Goal: Check status: Check status

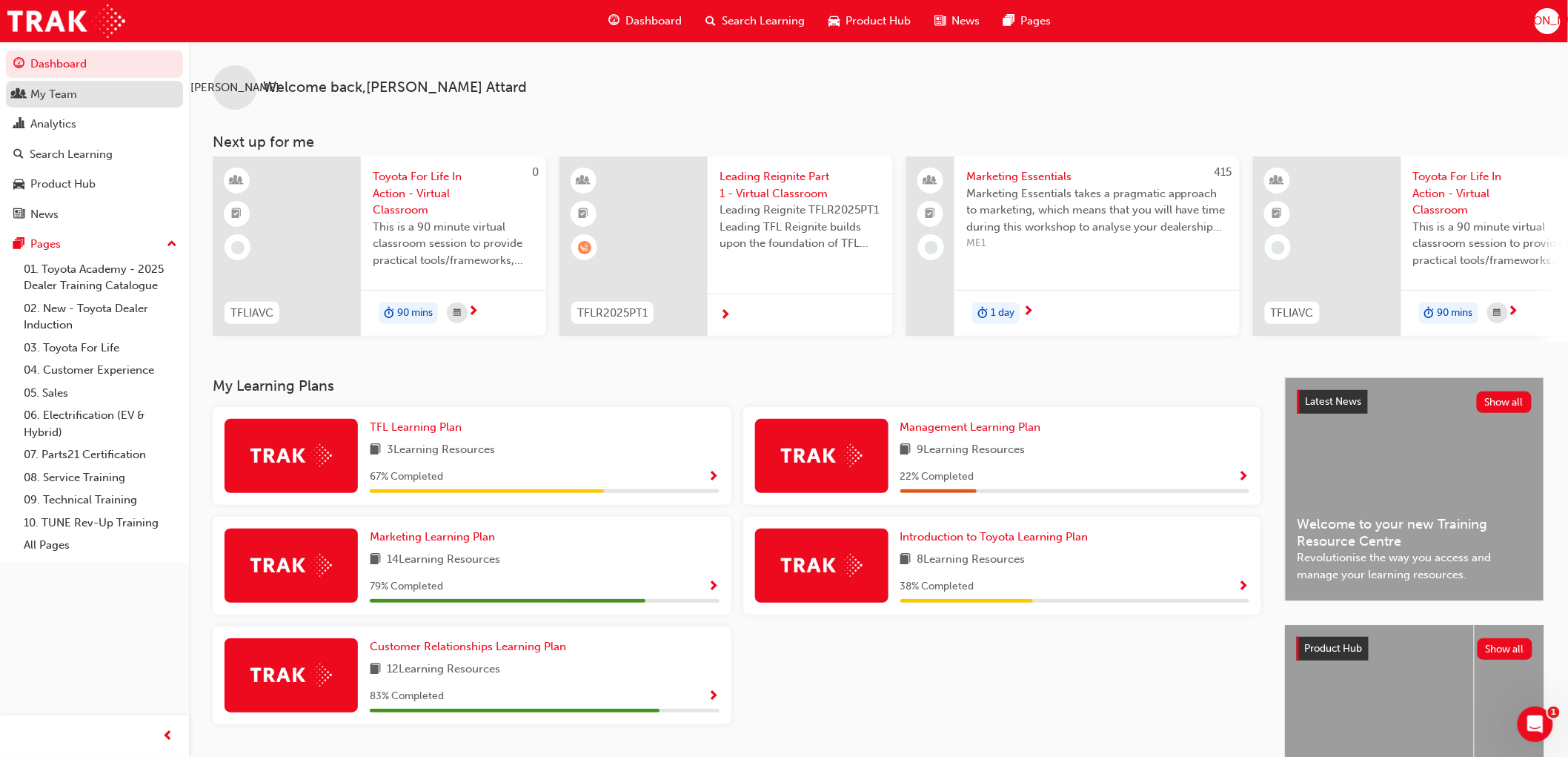
click at [41, 100] on div "My Team" at bounding box center [53, 94] width 47 height 17
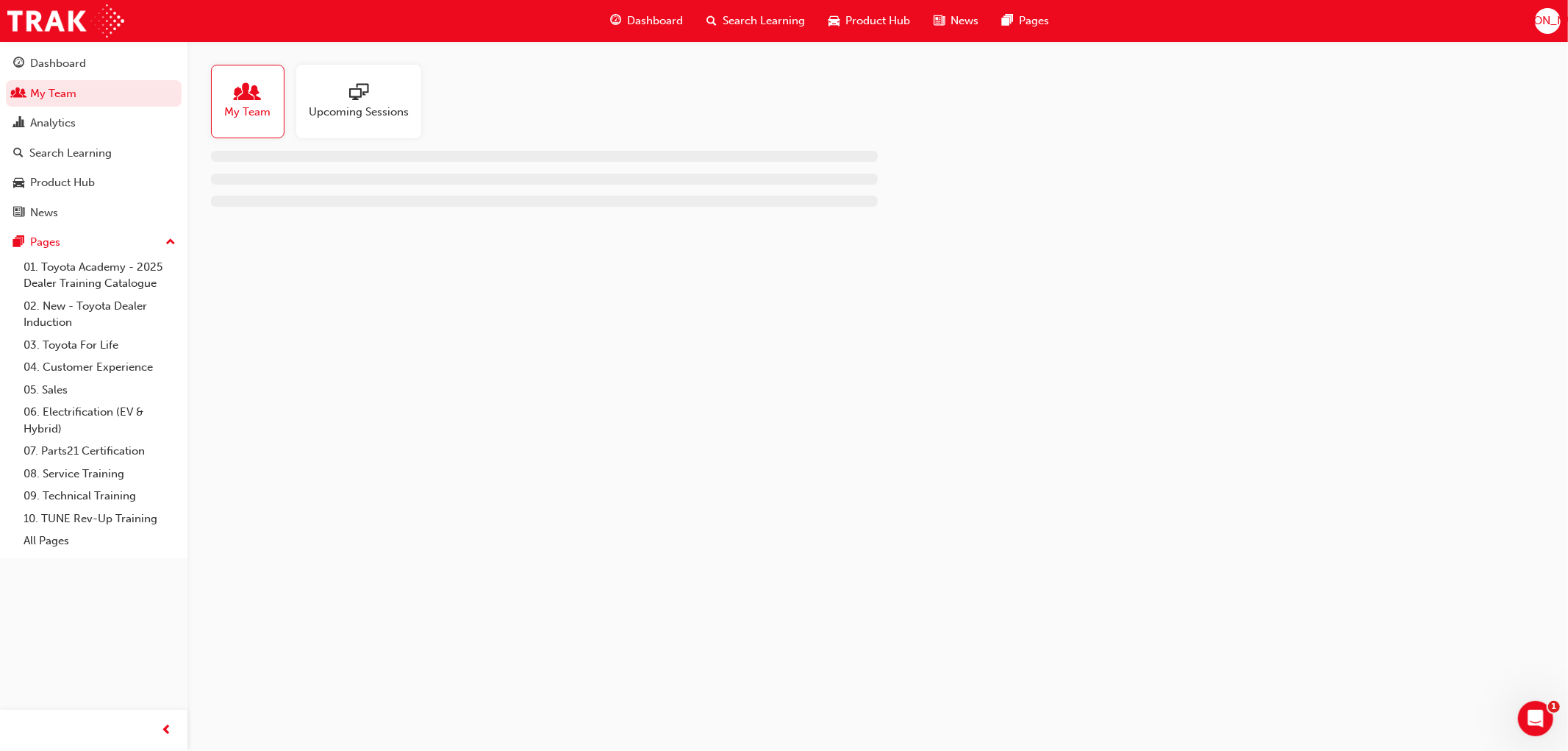
click at [249, 115] on span "My Team" at bounding box center [248, 111] width 47 height 17
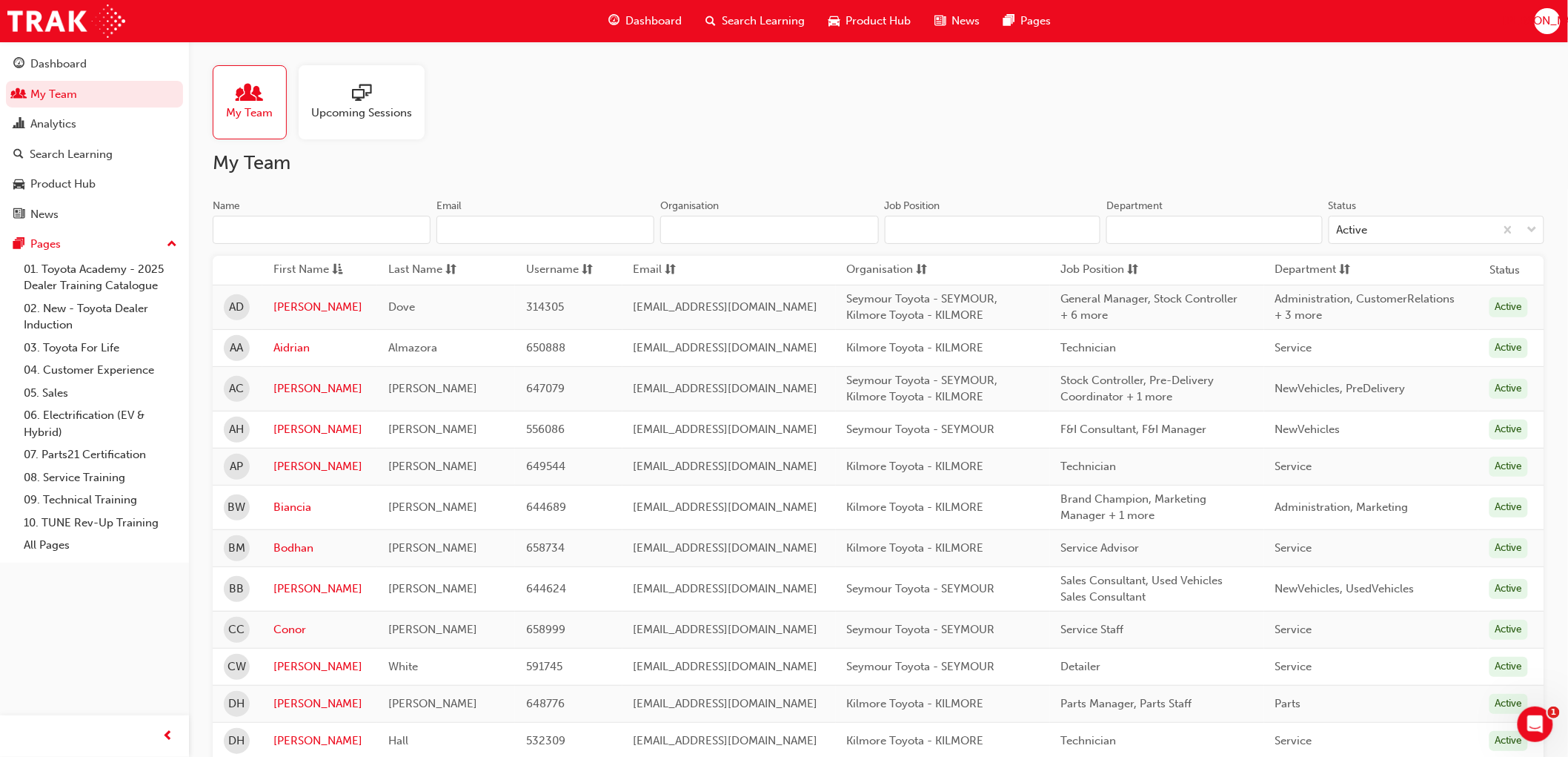
click at [313, 233] on input "Name" at bounding box center [321, 229] width 218 height 29
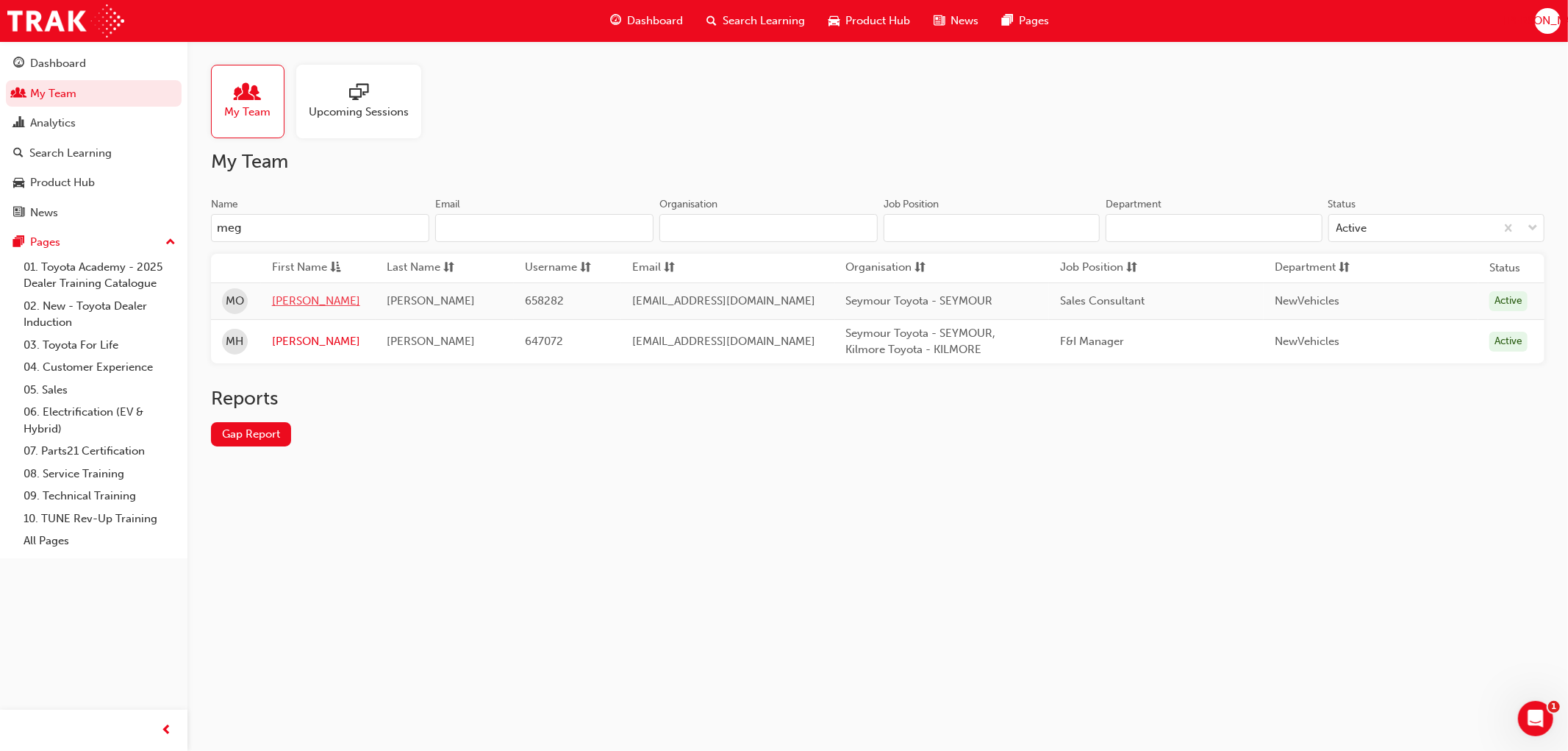
type input "meg"
click at [285, 299] on link "[PERSON_NAME]" at bounding box center [318, 301] width 92 height 17
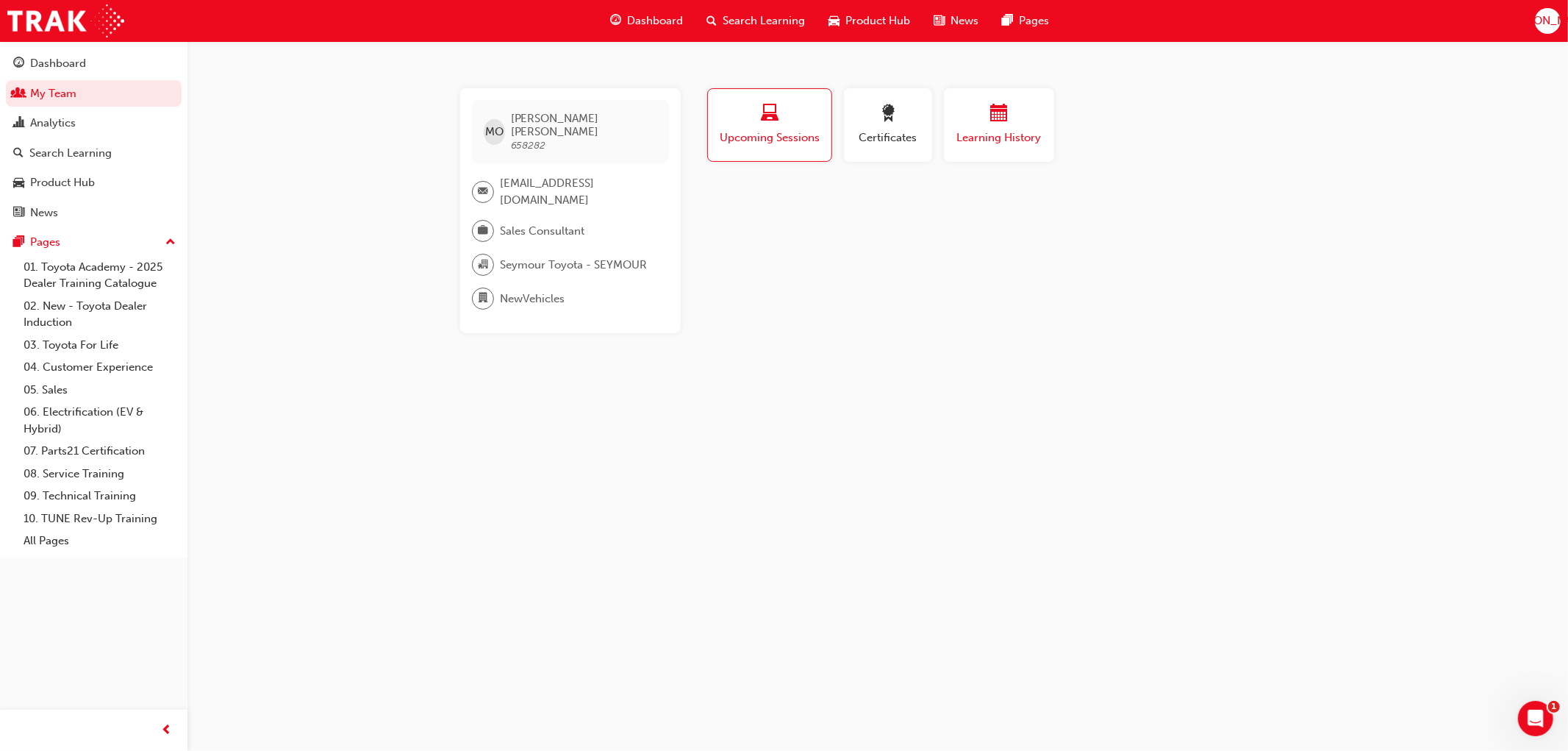
click at [986, 130] on span "Learning History" at bounding box center [999, 138] width 89 height 17
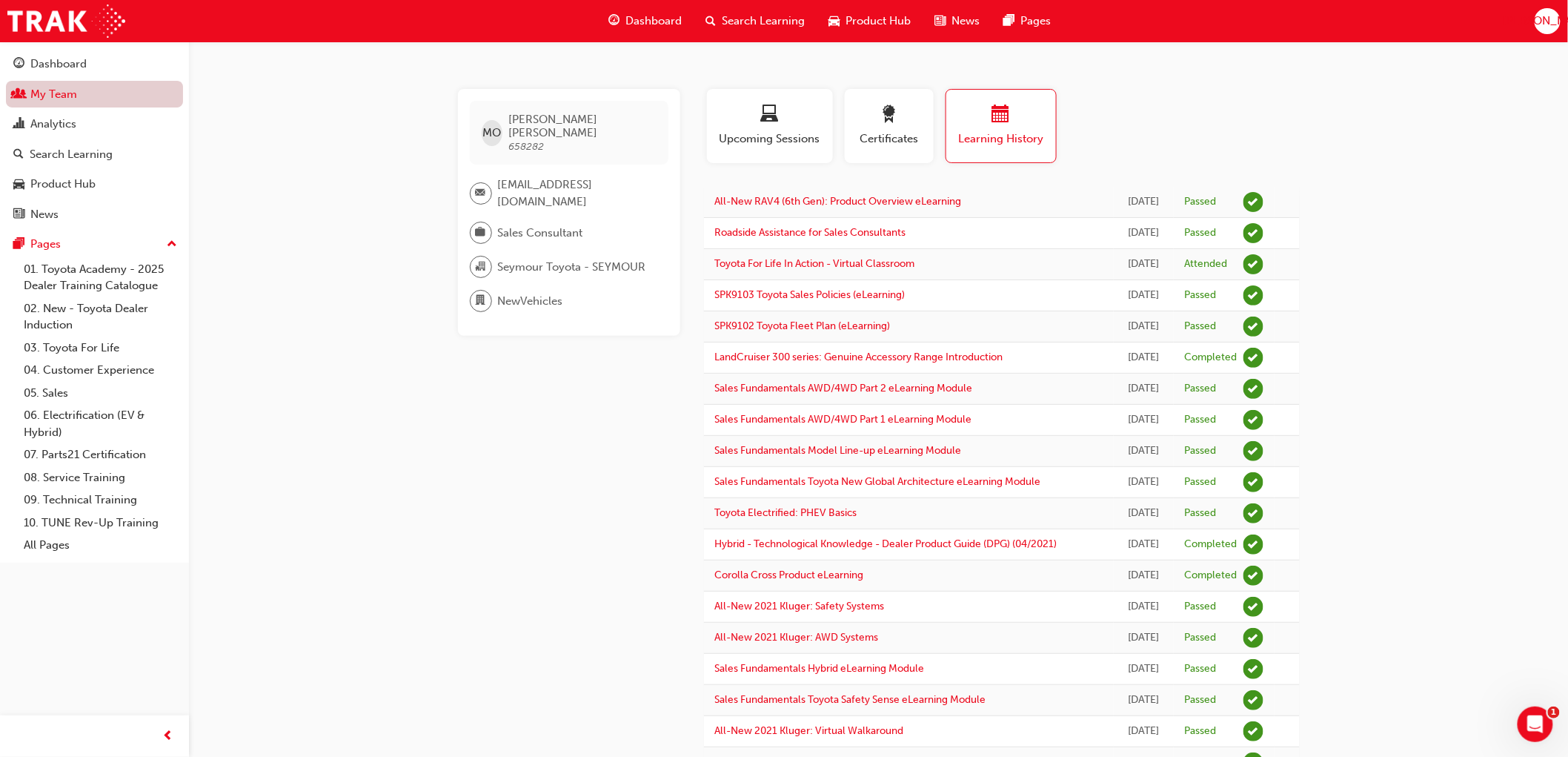
click at [89, 98] on link "My Team" at bounding box center [94, 95] width 177 height 28
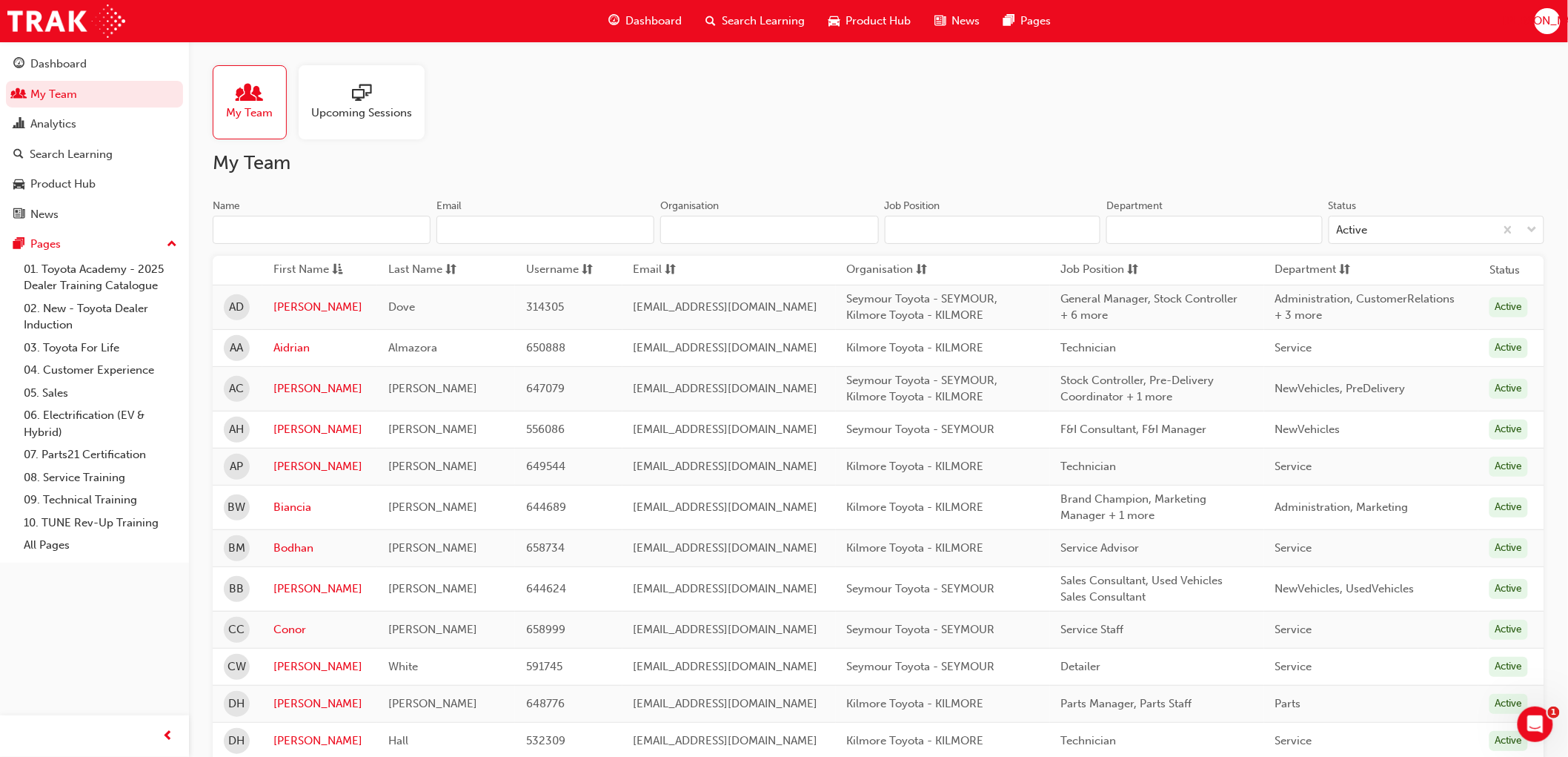
drag, startPoint x: 234, startPoint y: 215, endPoint x: 316, endPoint y: 218, distance: 82.1
click at [245, 215] on input "Name" at bounding box center [321, 229] width 218 height 29
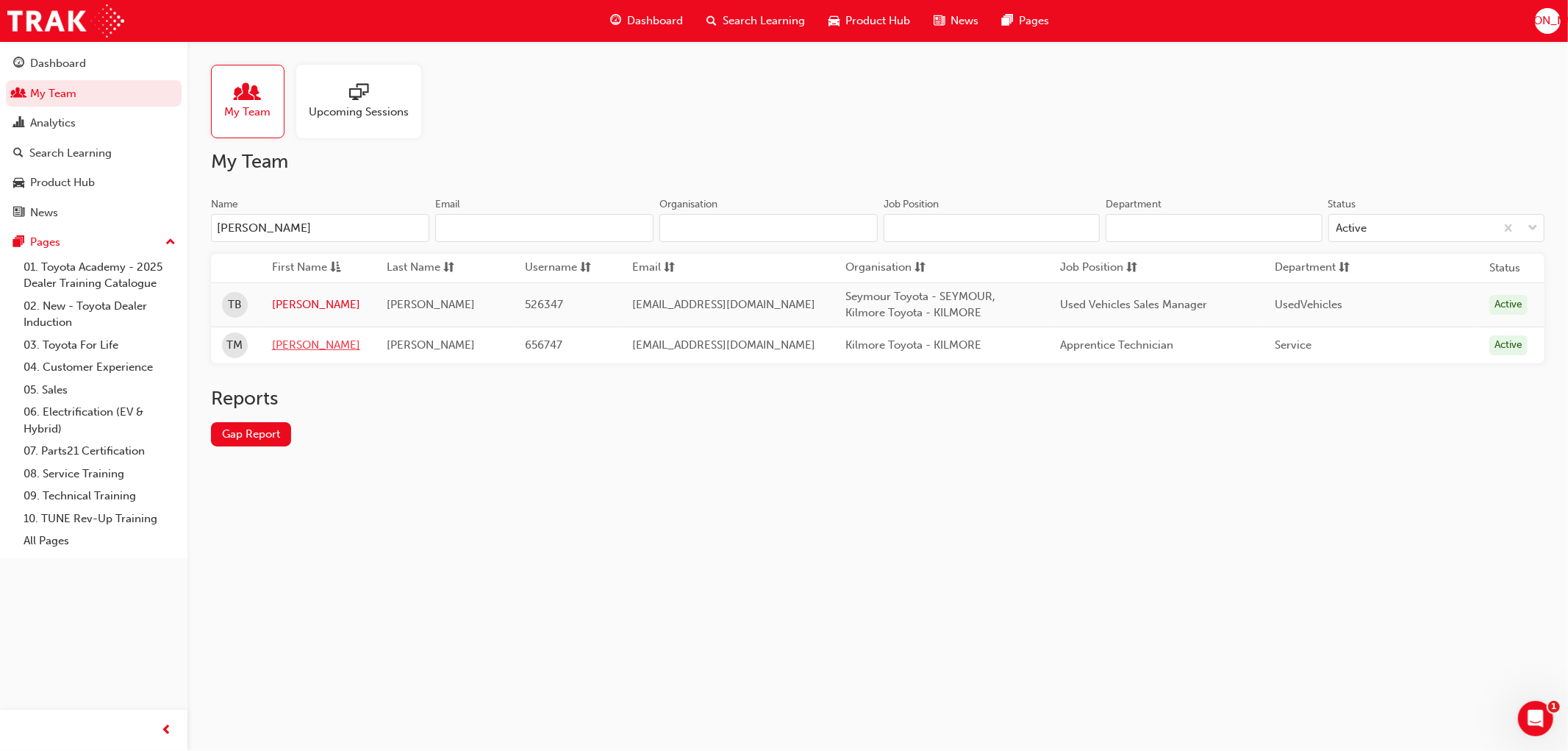
type input "[PERSON_NAME]"
click at [288, 341] on link "[PERSON_NAME]" at bounding box center [318, 345] width 92 height 17
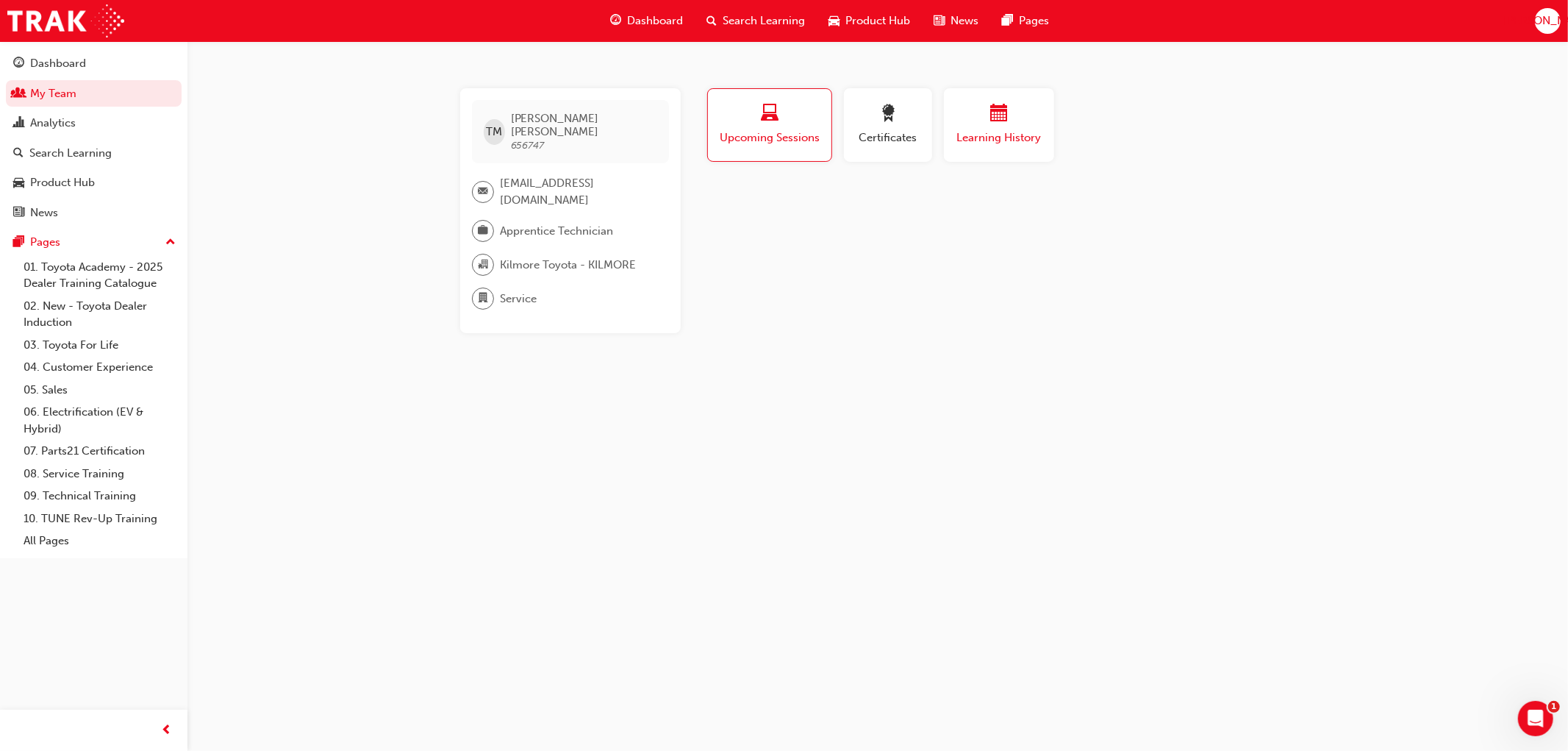
click at [991, 133] on span "Learning History" at bounding box center [999, 138] width 89 height 17
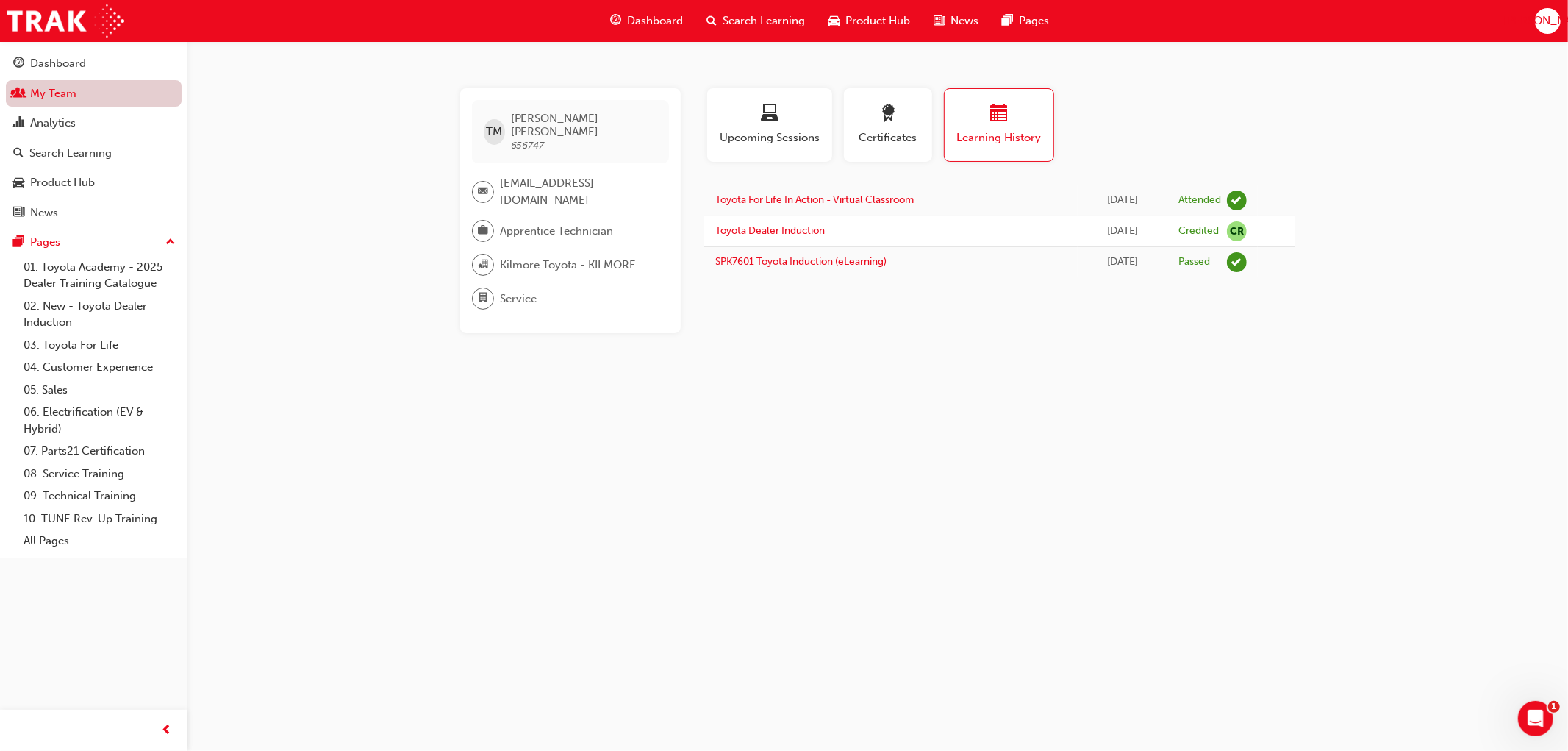
click at [51, 97] on link "My Team" at bounding box center [93, 94] width 175 height 27
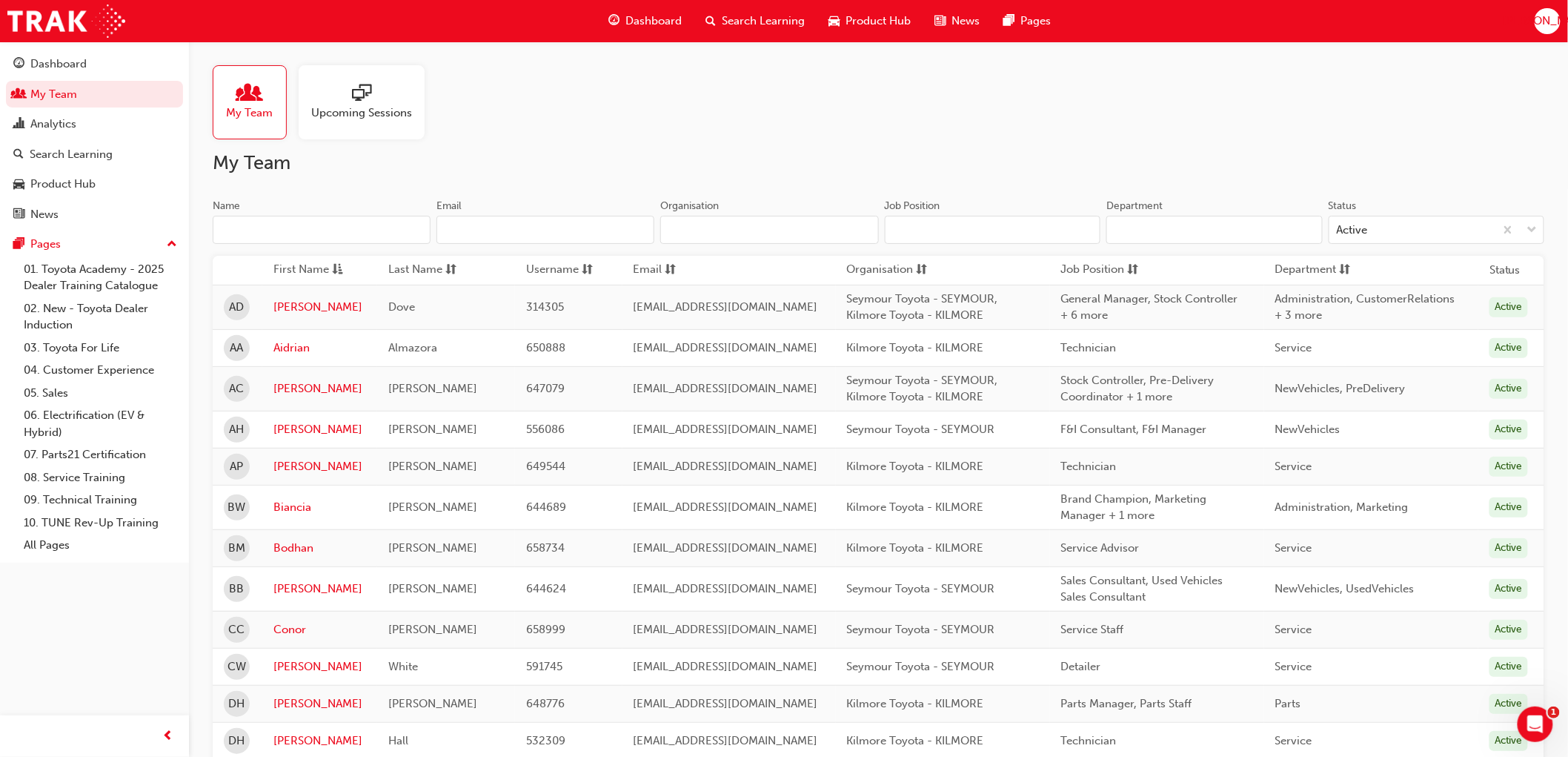
click at [263, 231] on input "Name" at bounding box center [321, 229] width 218 height 29
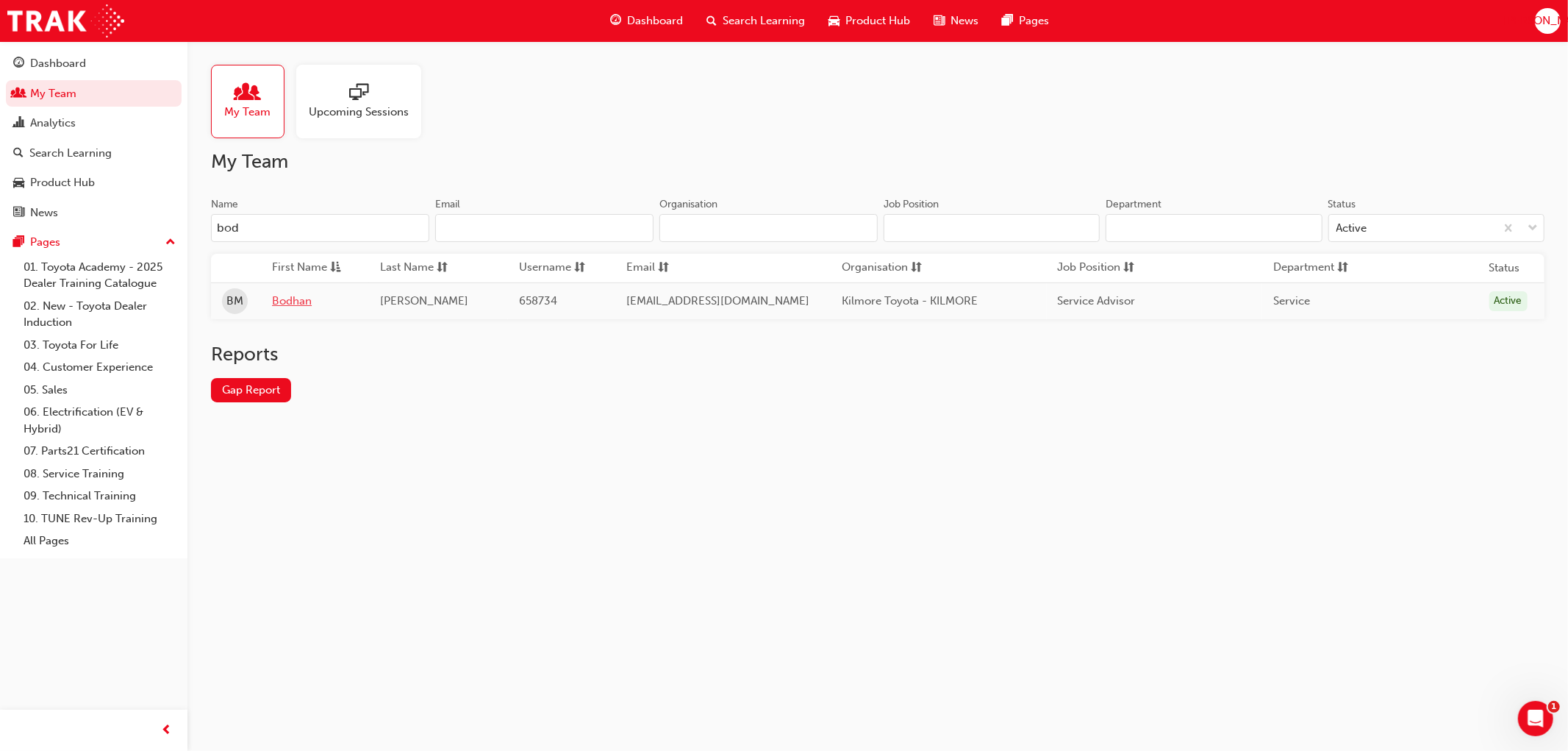
type input "bod"
click at [295, 300] on link "Bodhan" at bounding box center [315, 301] width 86 height 17
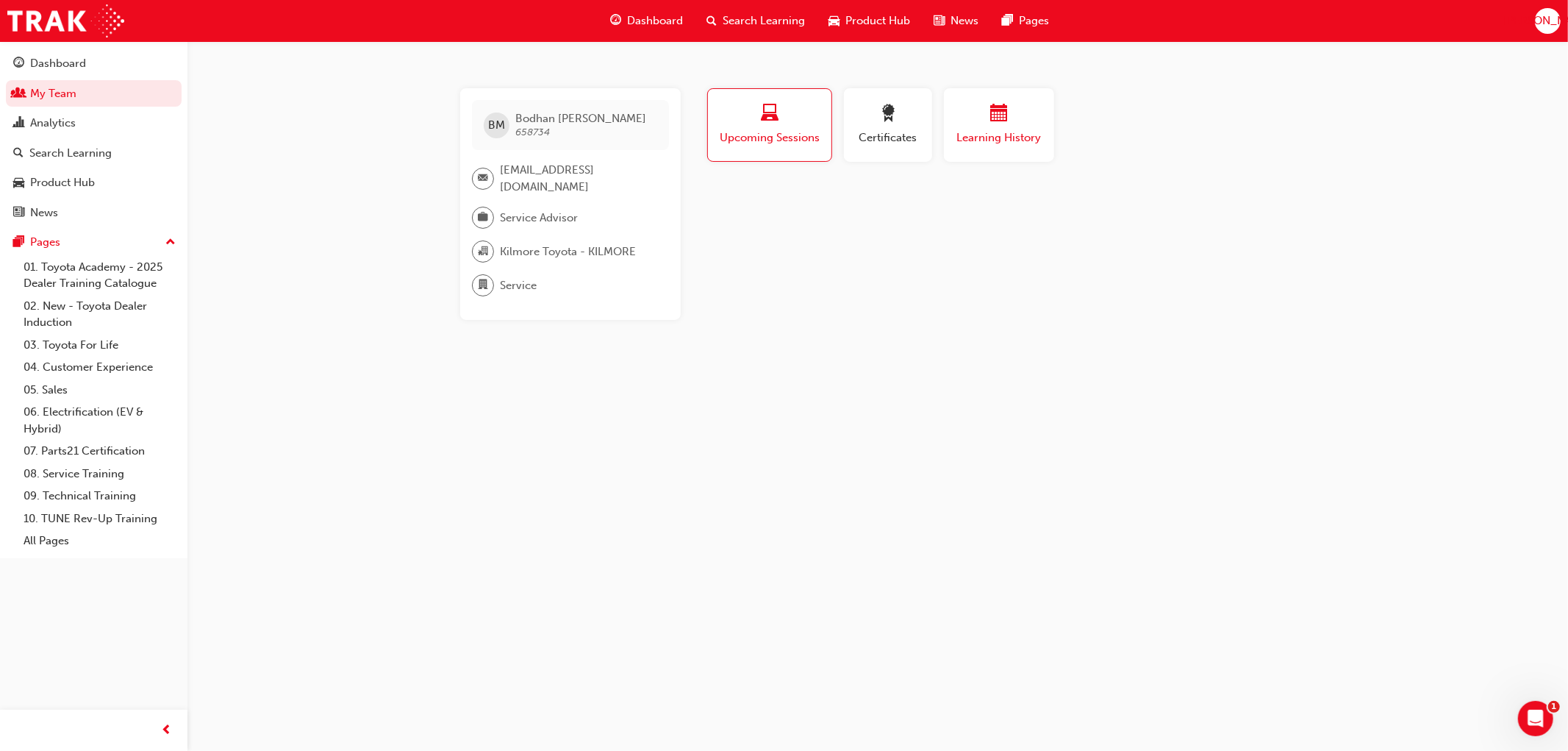
click at [964, 126] on div "button" at bounding box center [999, 115] width 89 height 23
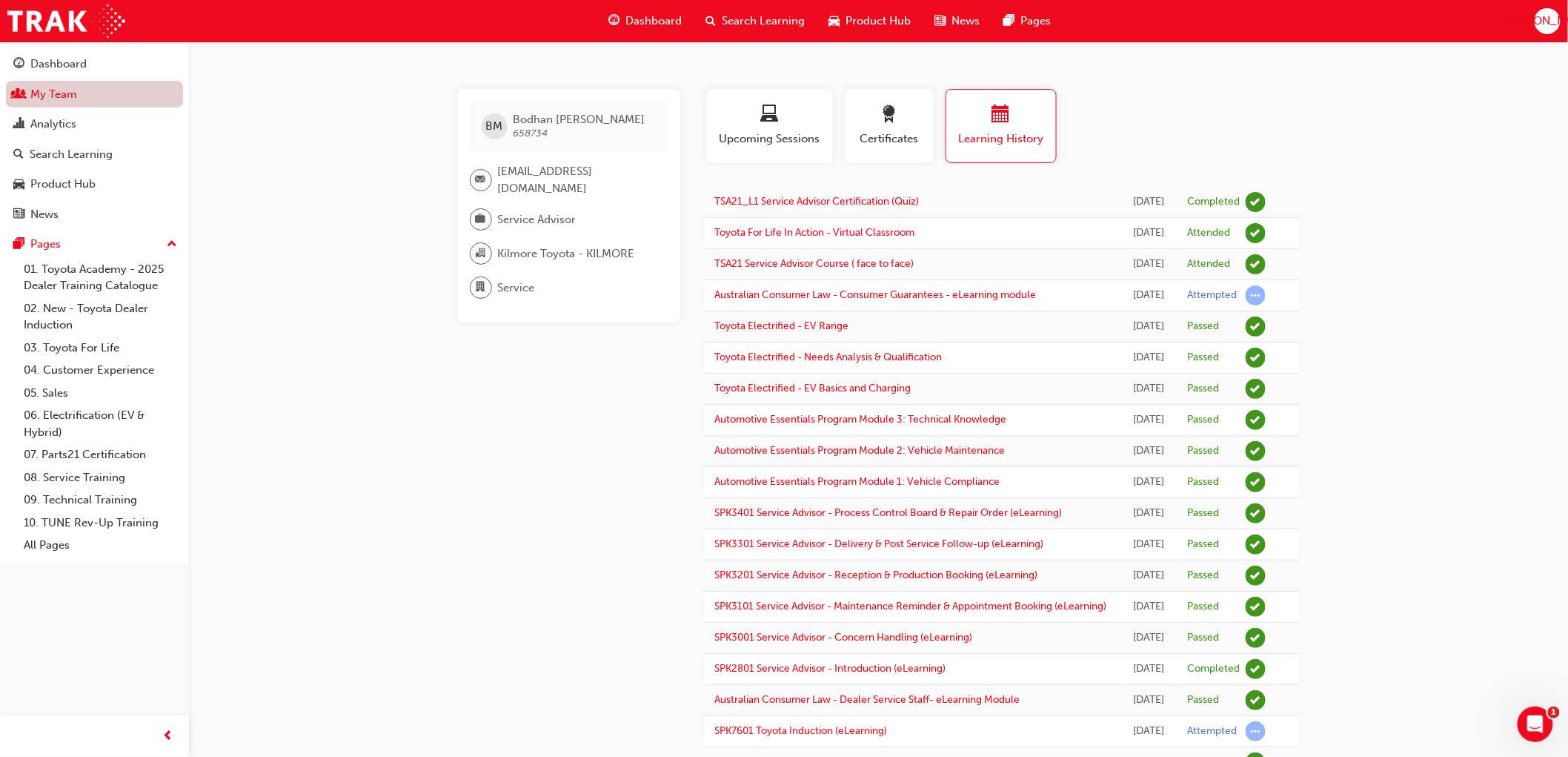
click at [49, 87] on link "My Team" at bounding box center [94, 95] width 177 height 28
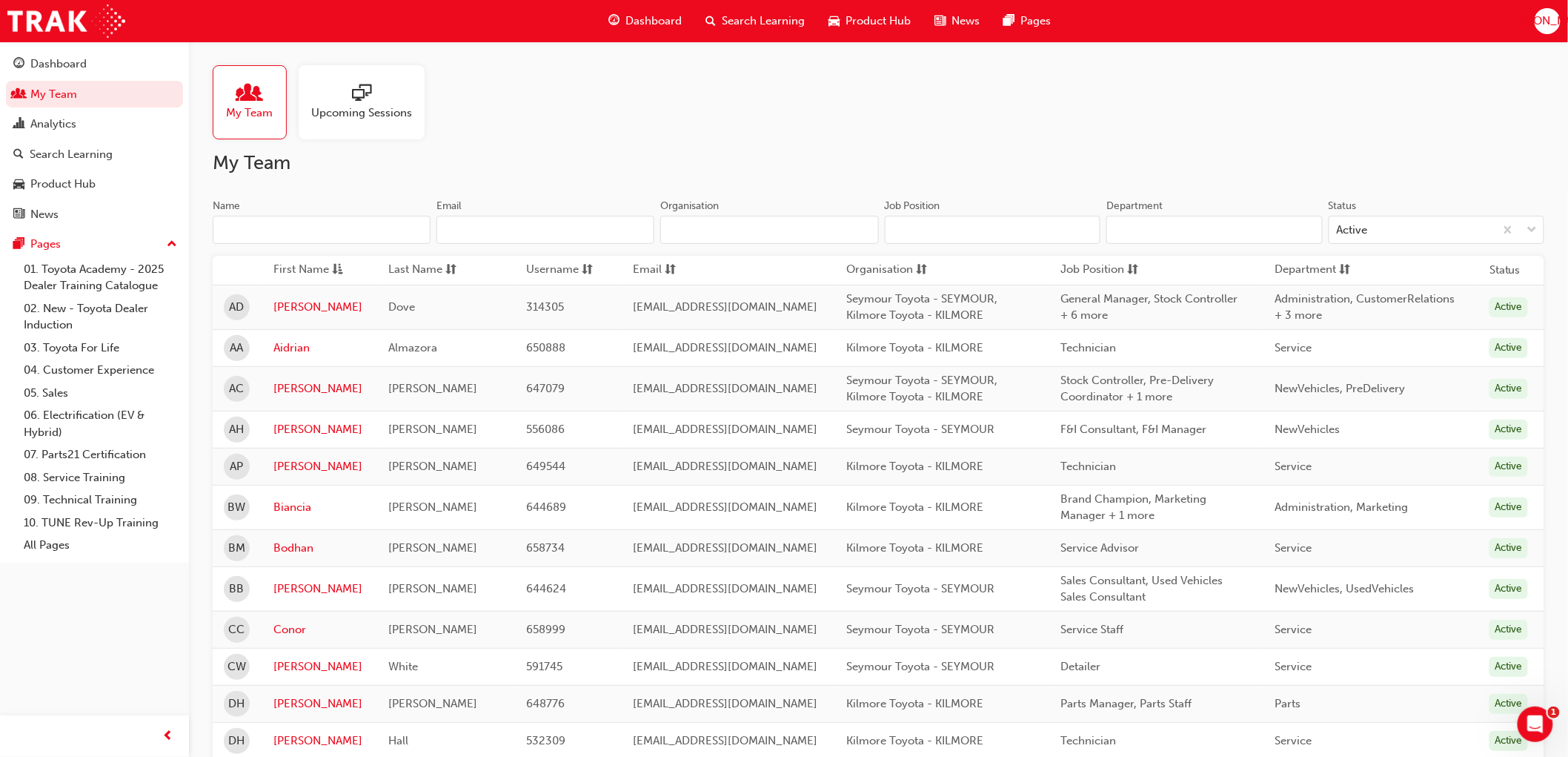
click at [252, 228] on input "Name" at bounding box center [321, 229] width 218 height 29
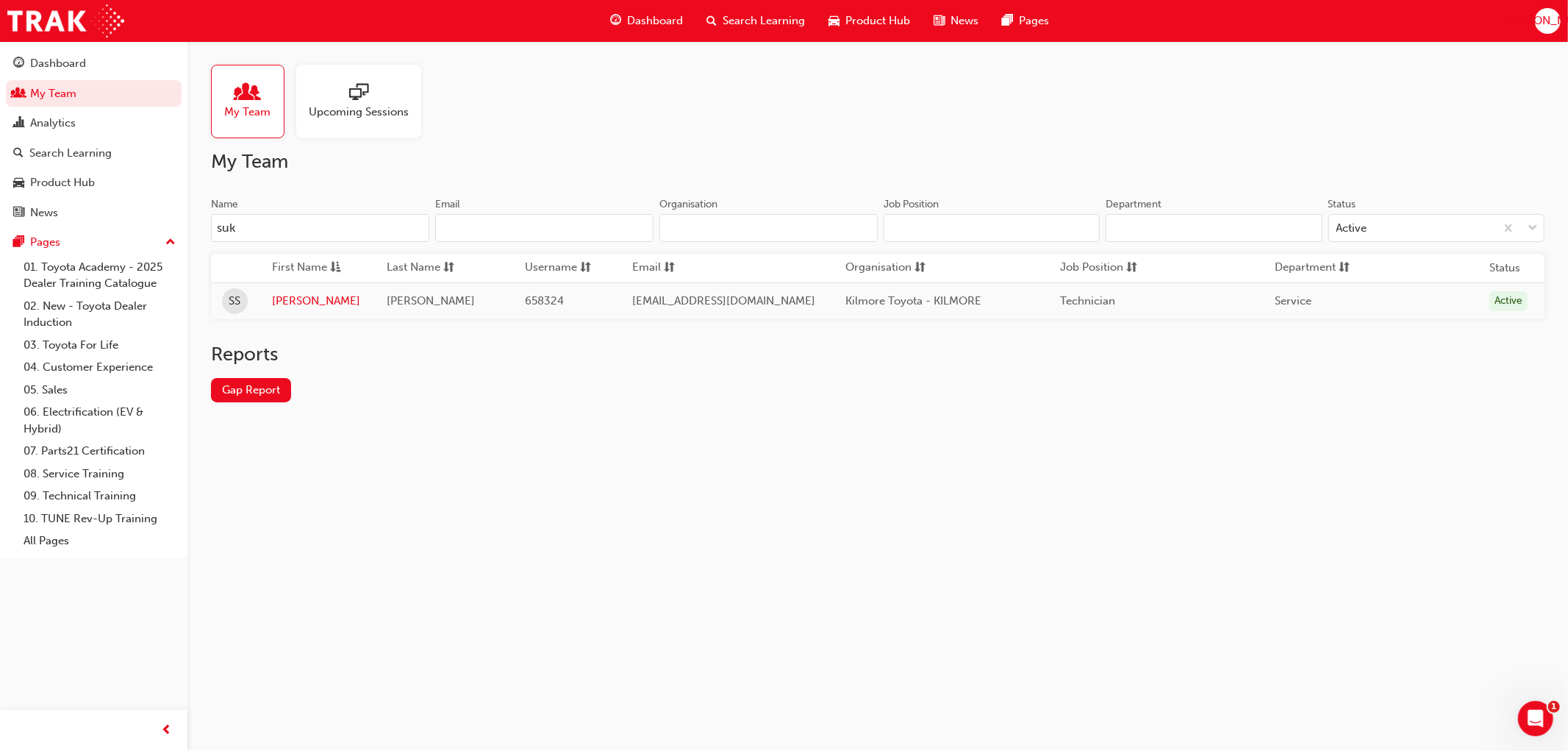
type input "suk"
click at [295, 311] on td "[PERSON_NAME]" at bounding box center [319, 301] width 115 height 37
click at [302, 303] on link "[PERSON_NAME]" at bounding box center [318, 301] width 92 height 17
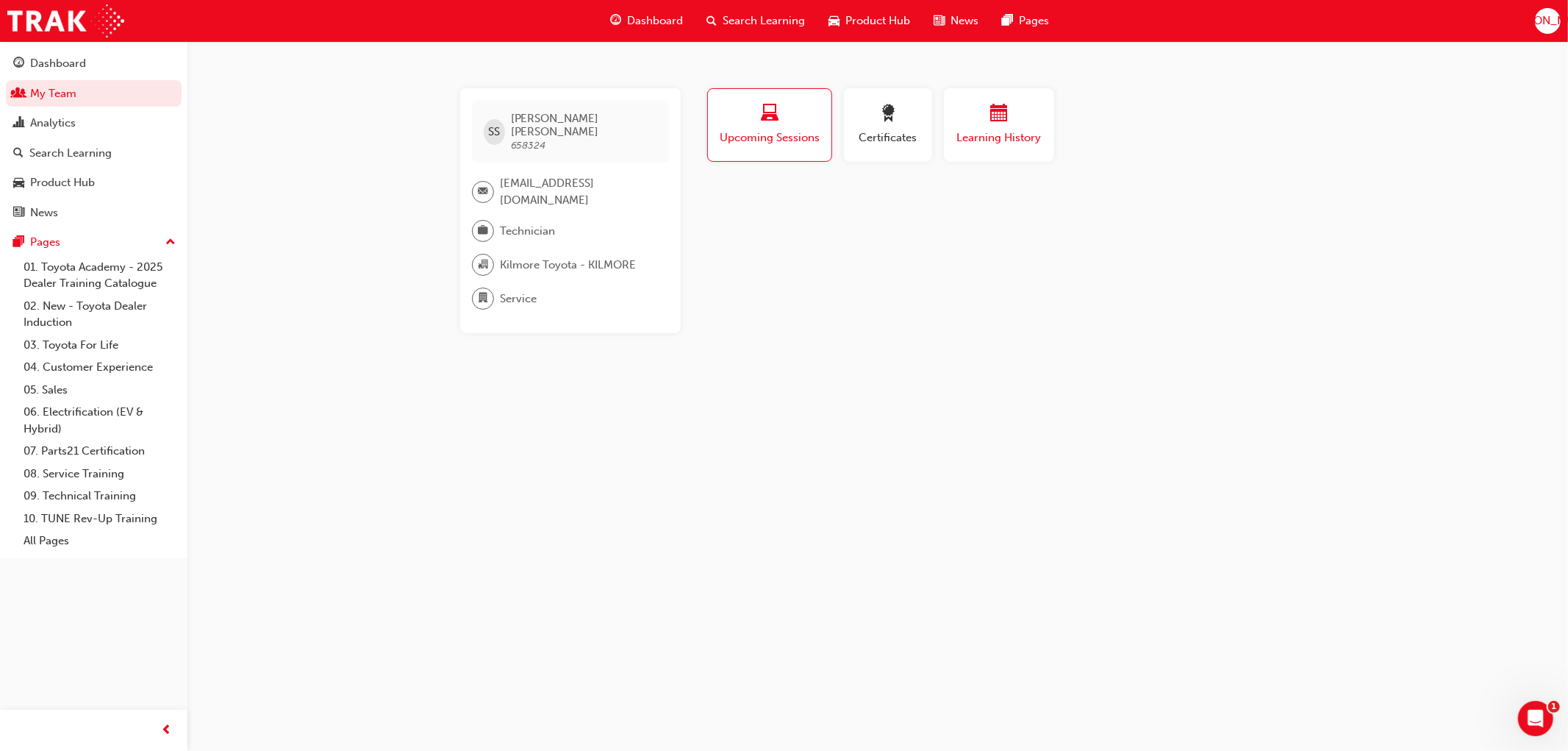
drag, startPoint x: 1001, startPoint y: 114, endPoint x: 1028, endPoint y: 112, distance: 27.1
click at [1001, 114] on span "calendar-icon" at bounding box center [999, 114] width 17 height 20
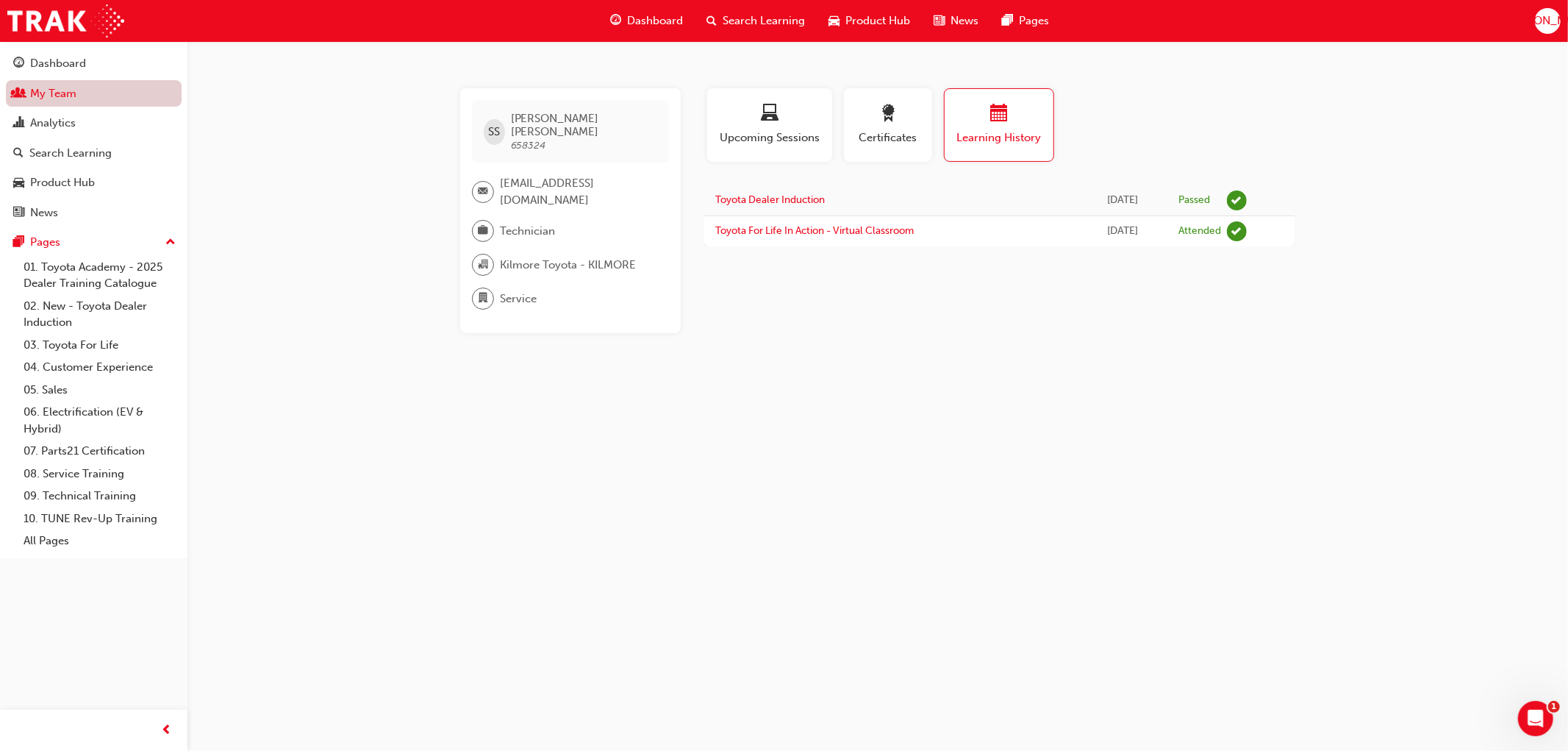
click at [69, 92] on link "My Team" at bounding box center [93, 94] width 175 height 27
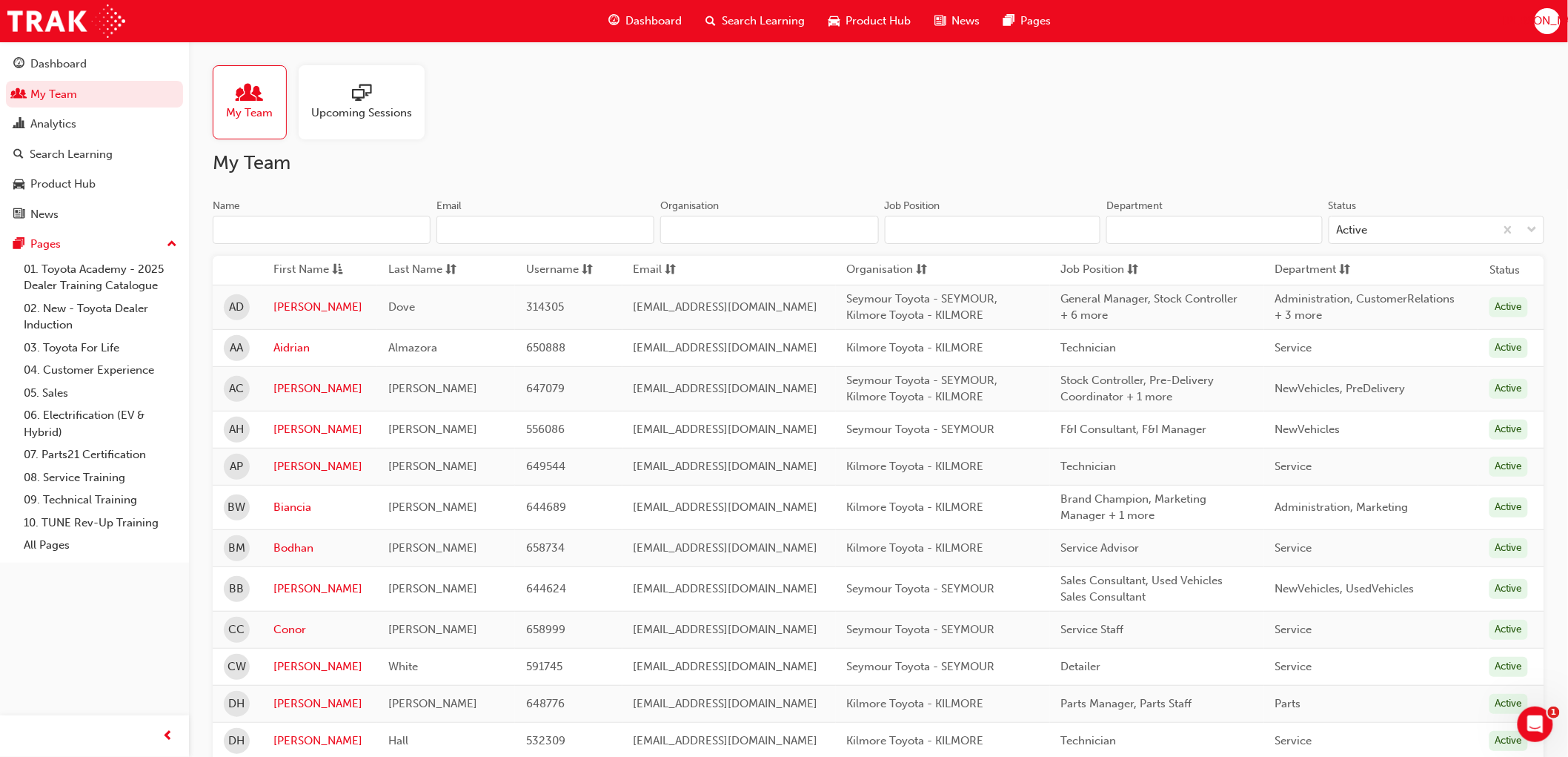
click at [258, 104] on span "people-icon" at bounding box center [250, 94] width 19 height 21
click at [253, 226] on input "Name" at bounding box center [321, 229] width 218 height 29
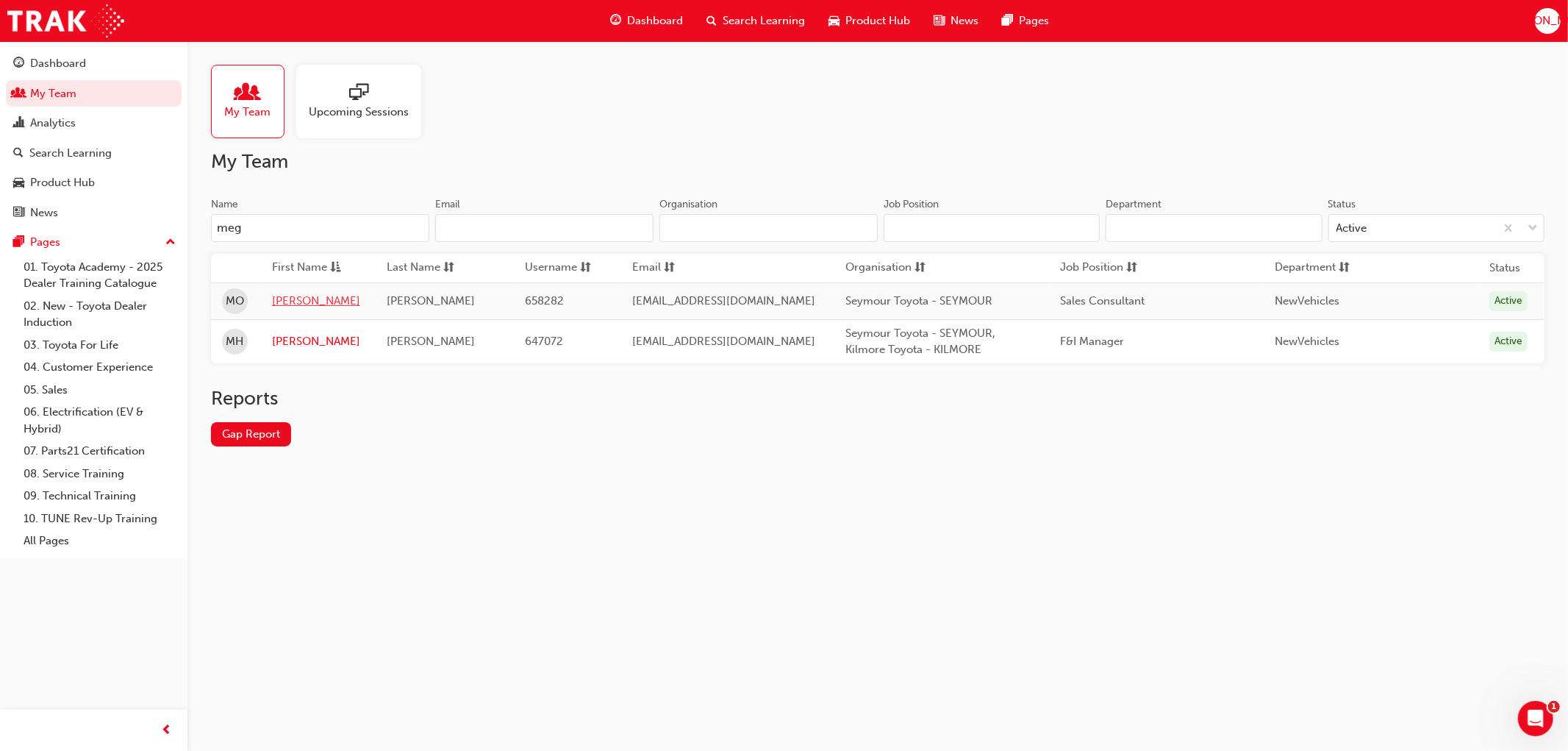
type input "meg"
click at [295, 306] on link "[PERSON_NAME]" at bounding box center [318, 301] width 92 height 17
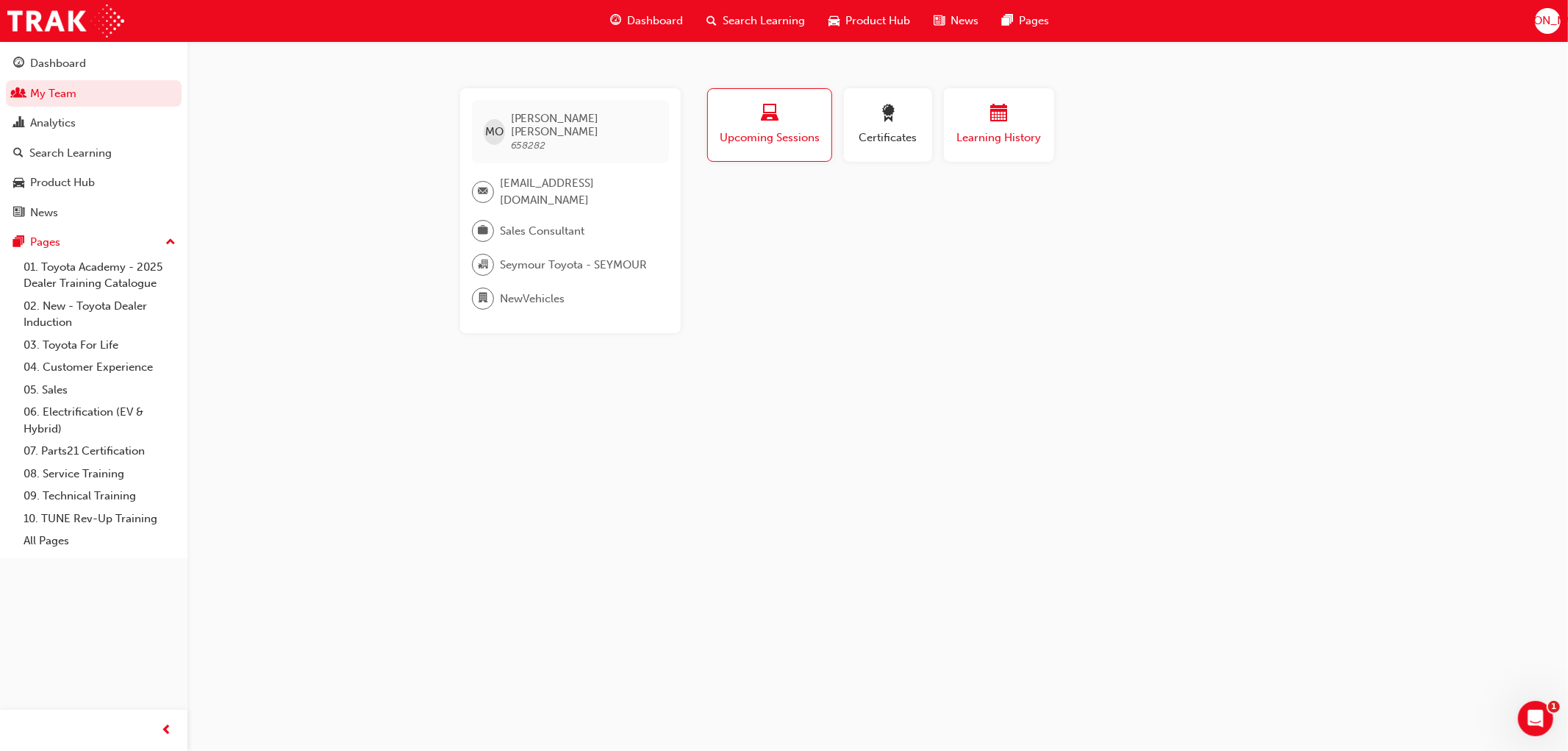
drag, startPoint x: 991, startPoint y: 130, endPoint x: 1001, endPoint y: 129, distance: 10.0
click at [991, 130] on span "Learning History" at bounding box center [999, 138] width 89 height 17
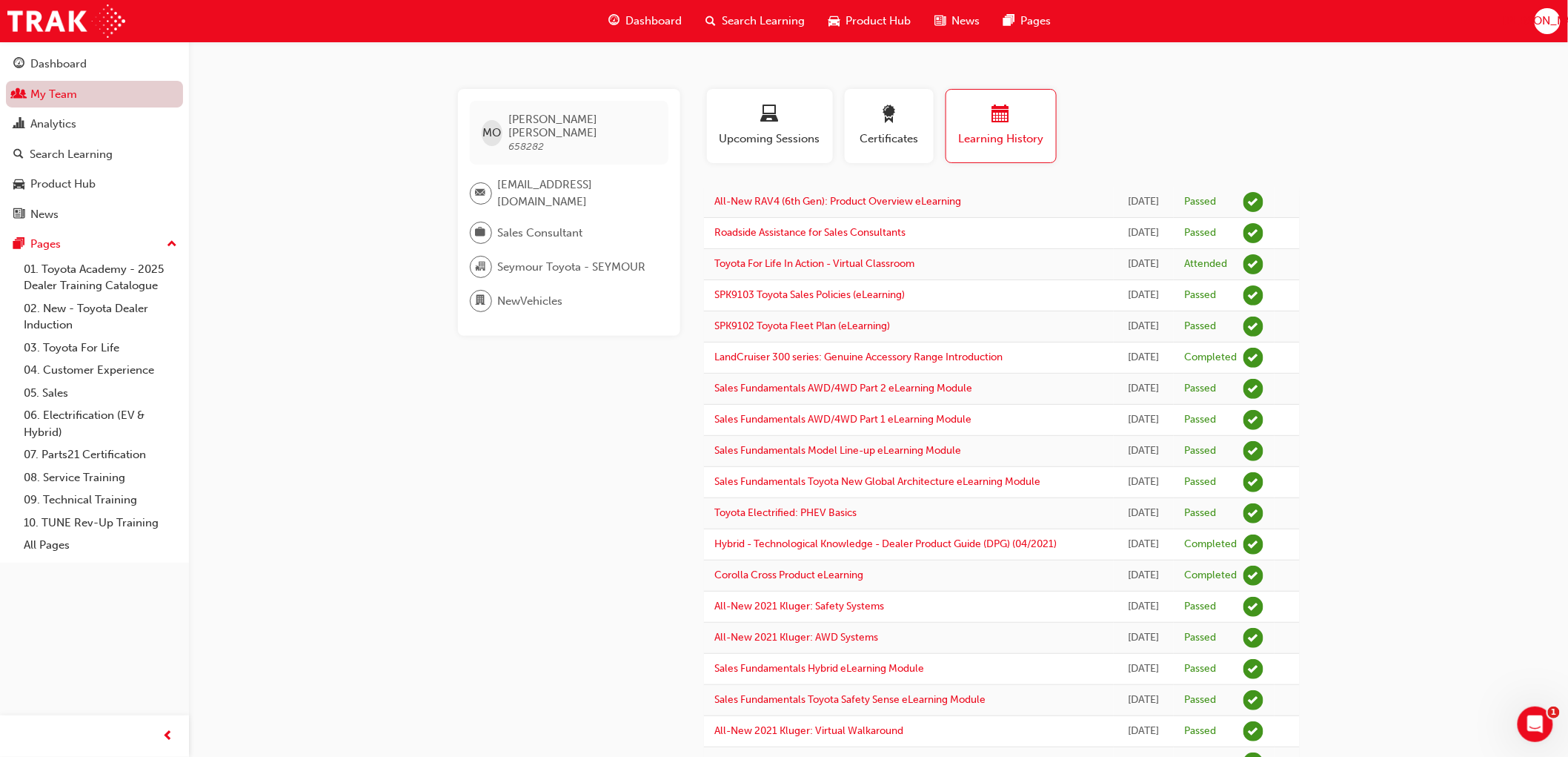
click at [53, 100] on link "My Team" at bounding box center [94, 95] width 177 height 28
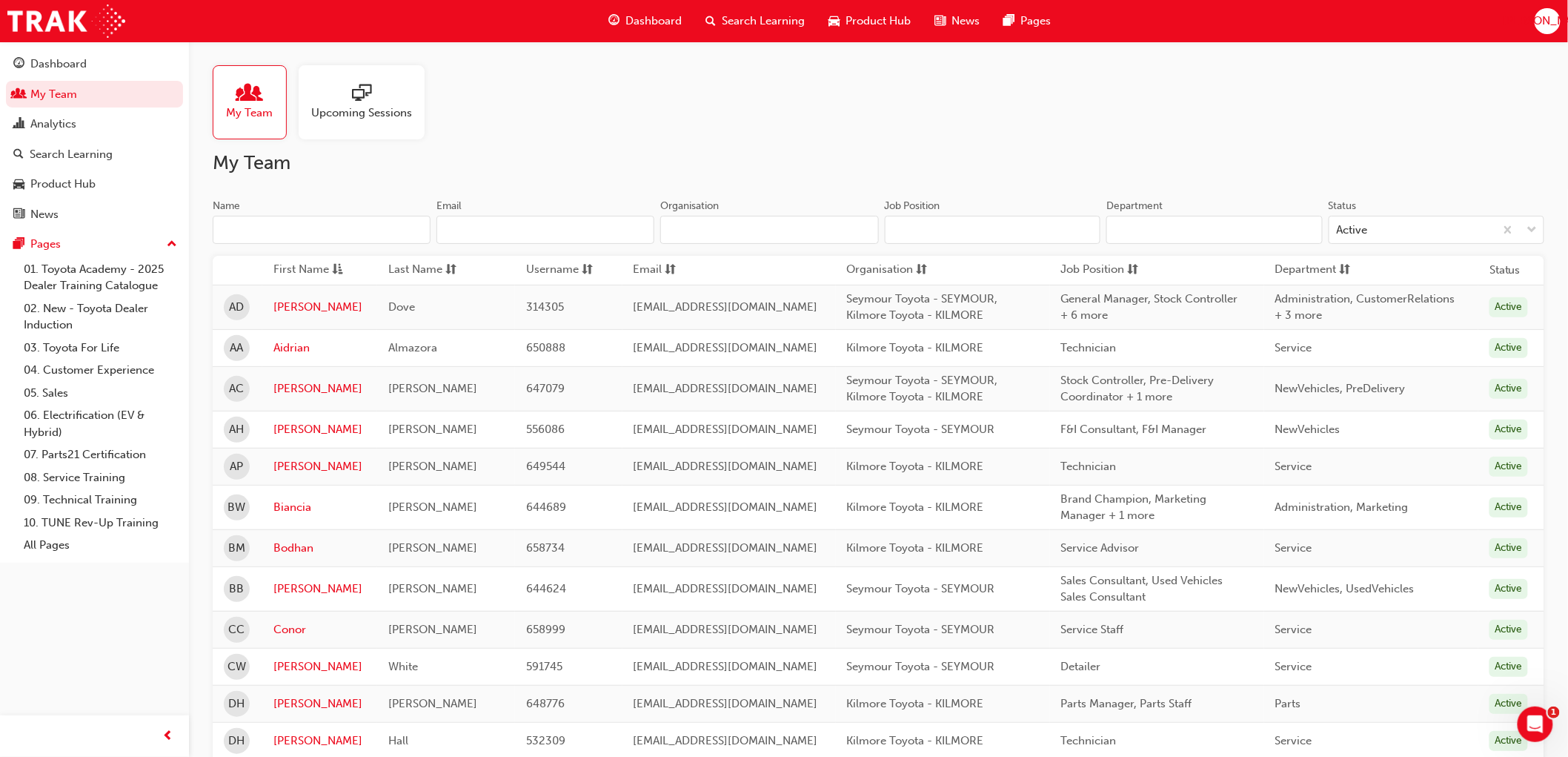
click at [245, 89] on span "people-icon" at bounding box center [250, 94] width 19 height 21
click at [267, 227] on input "Name" at bounding box center [321, 229] width 218 height 29
click at [258, 233] on input "Name" at bounding box center [321, 229] width 218 height 29
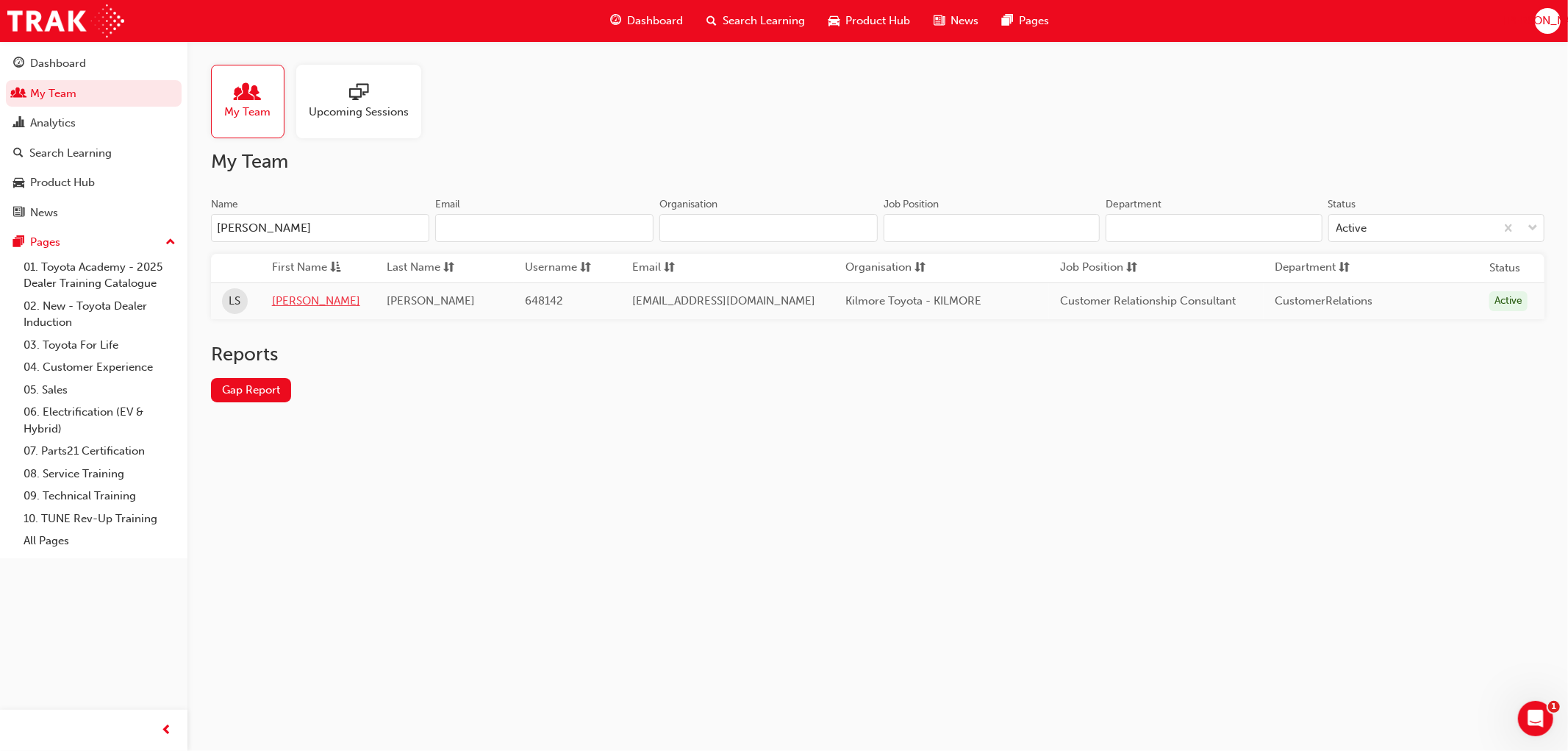
type input "[PERSON_NAME]"
click at [288, 302] on link "[PERSON_NAME]" at bounding box center [318, 301] width 92 height 17
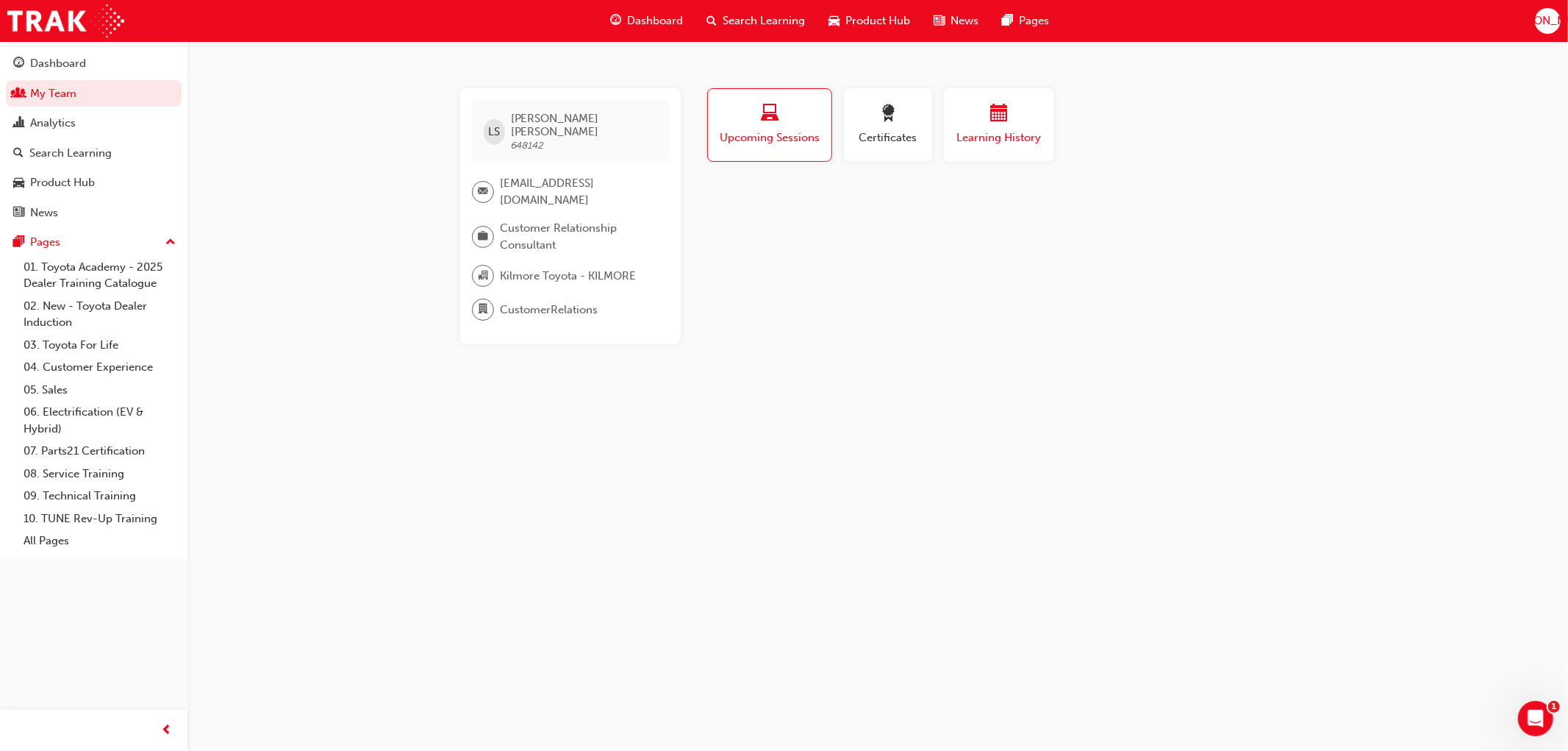
click at [1011, 123] on div "button" at bounding box center [999, 115] width 89 height 23
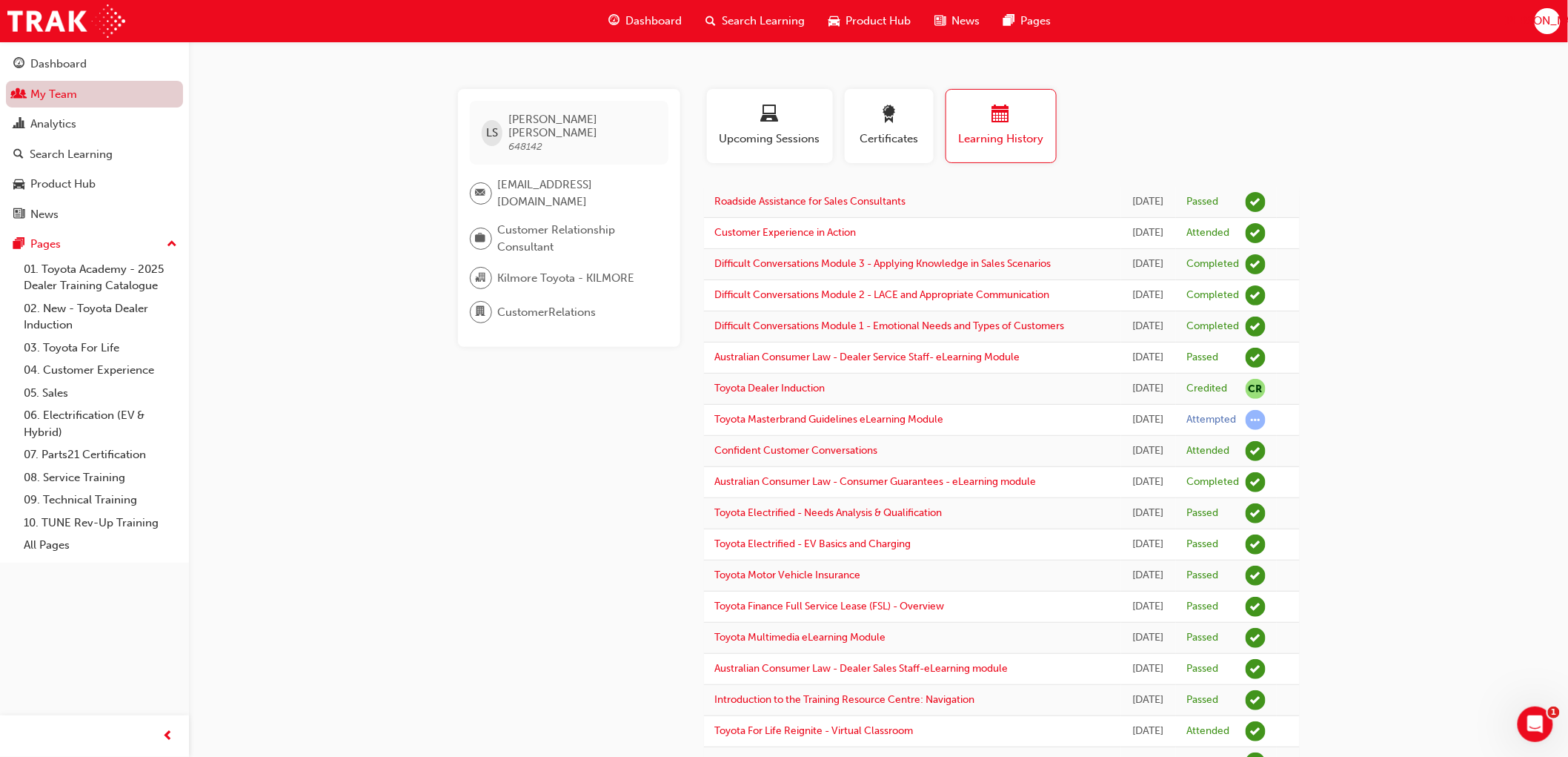
click at [55, 99] on link "My Team" at bounding box center [94, 95] width 177 height 28
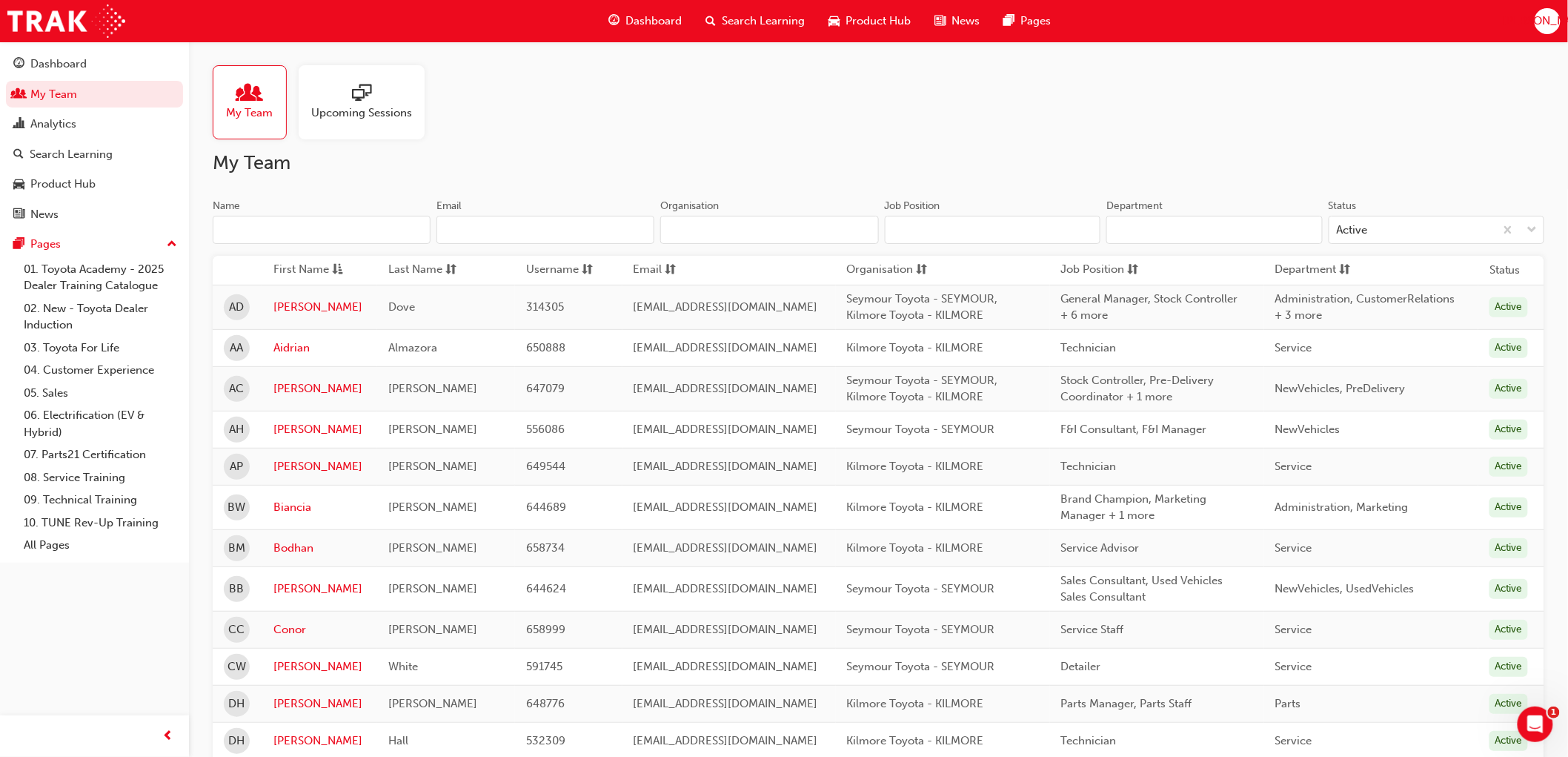
click at [256, 221] on input "Name" at bounding box center [321, 229] width 218 height 29
click at [287, 229] on input "Name" at bounding box center [321, 229] width 218 height 29
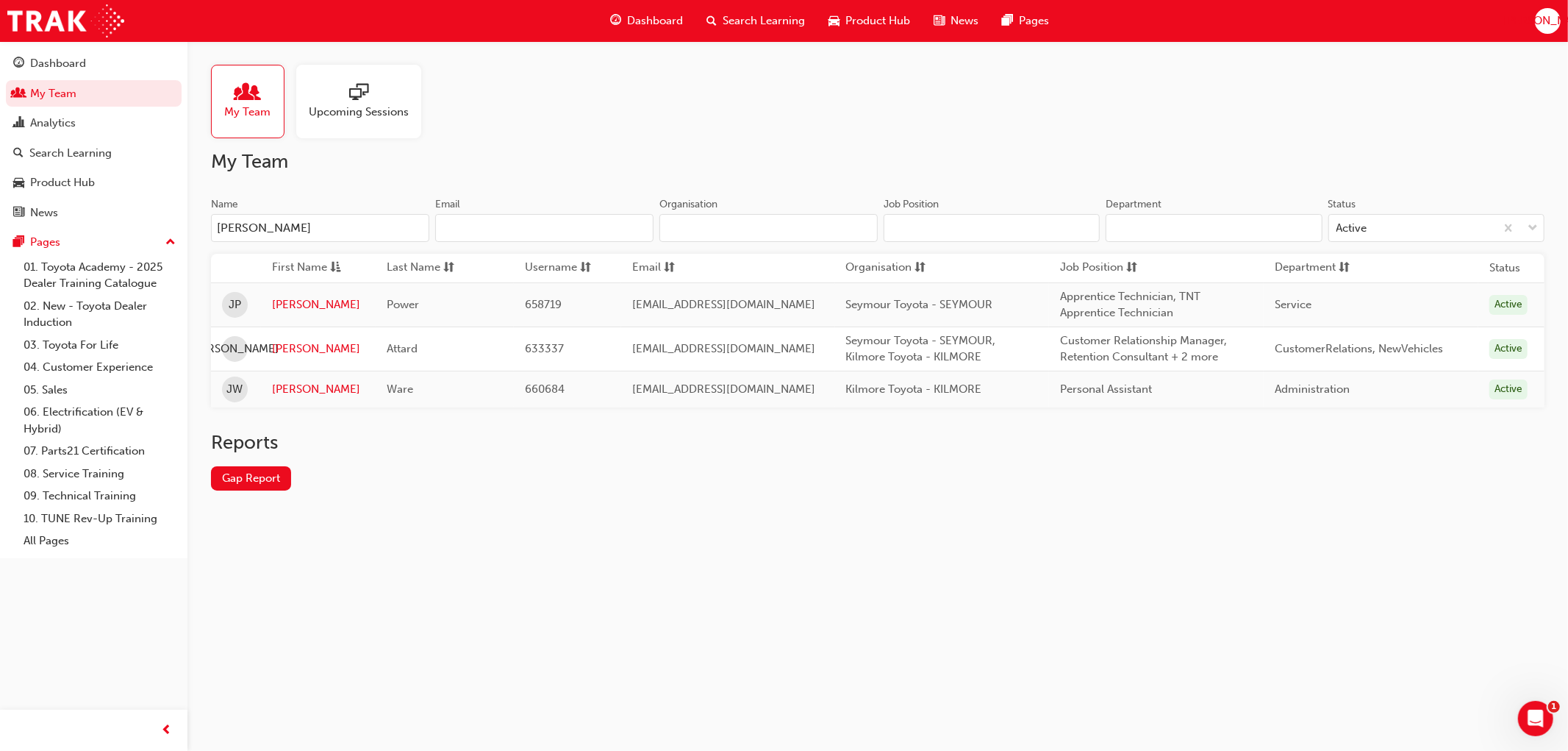
type input "[PERSON_NAME]"
drag, startPoint x: 408, startPoint y: 488, endPoint x: 393, endPoint y: 469, distance: 24.2
click at [407, 356] on div "Reports Gap Report" at bounding box center [878, 472] width 1334 height 83
click at [307, 355] on link "[PERSON_NAME]" at bounding box center [318, 349] width 92 height 17
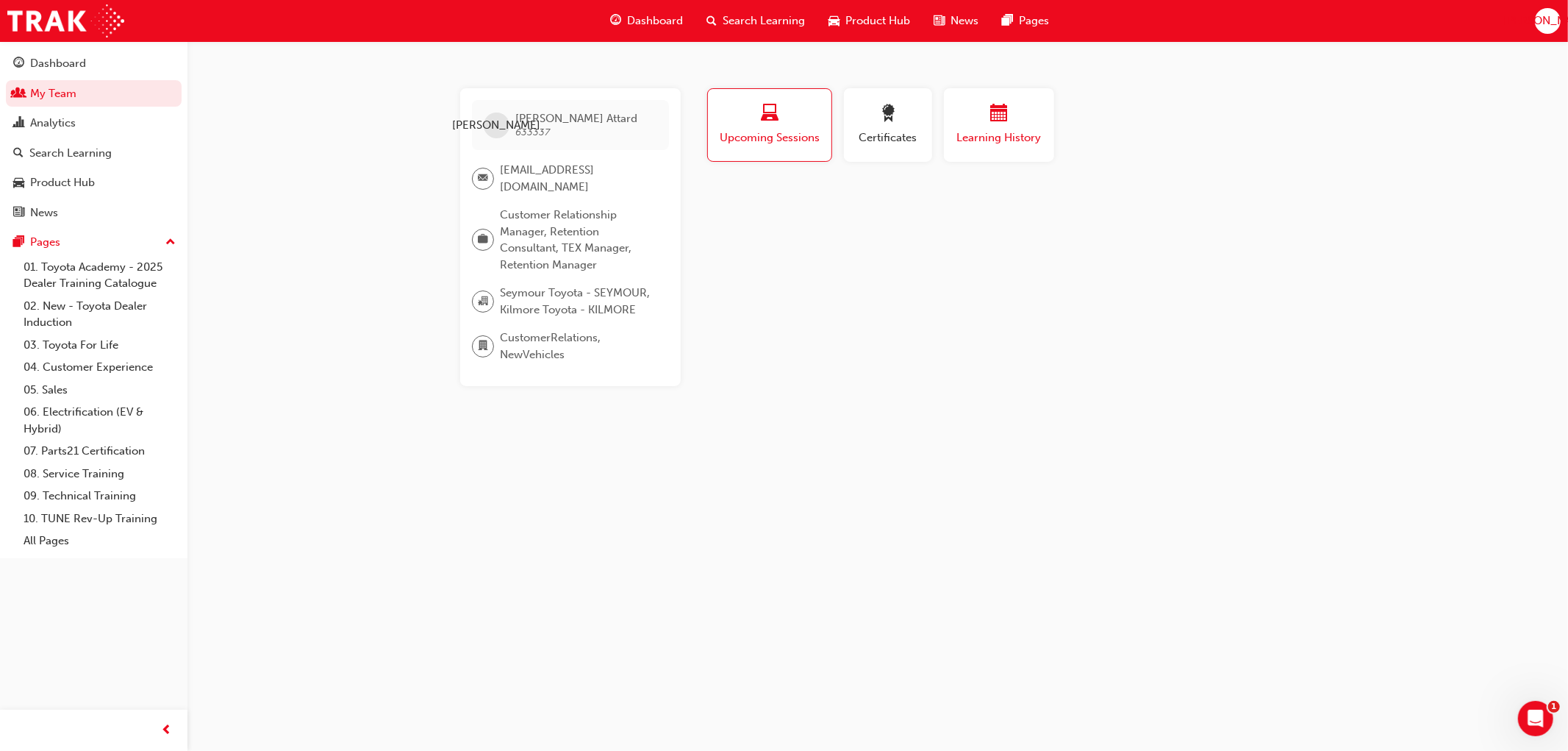
click at [976, 136] on span "Learning History" at bounding box center [999, 138] width 89 height 17
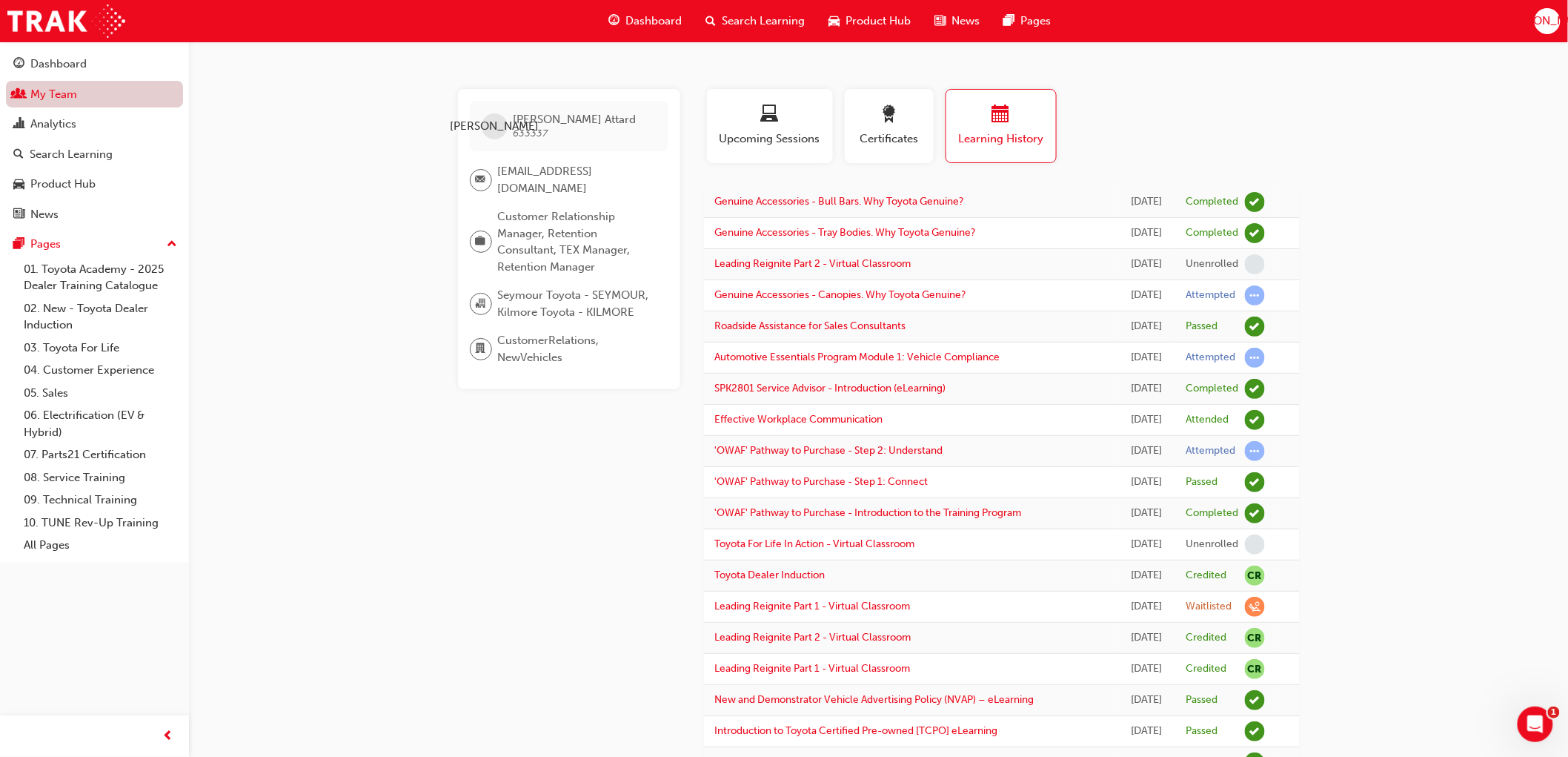
click at [49, 95] on link "My Team" at bounding box center [94, 95] width 177 height 28
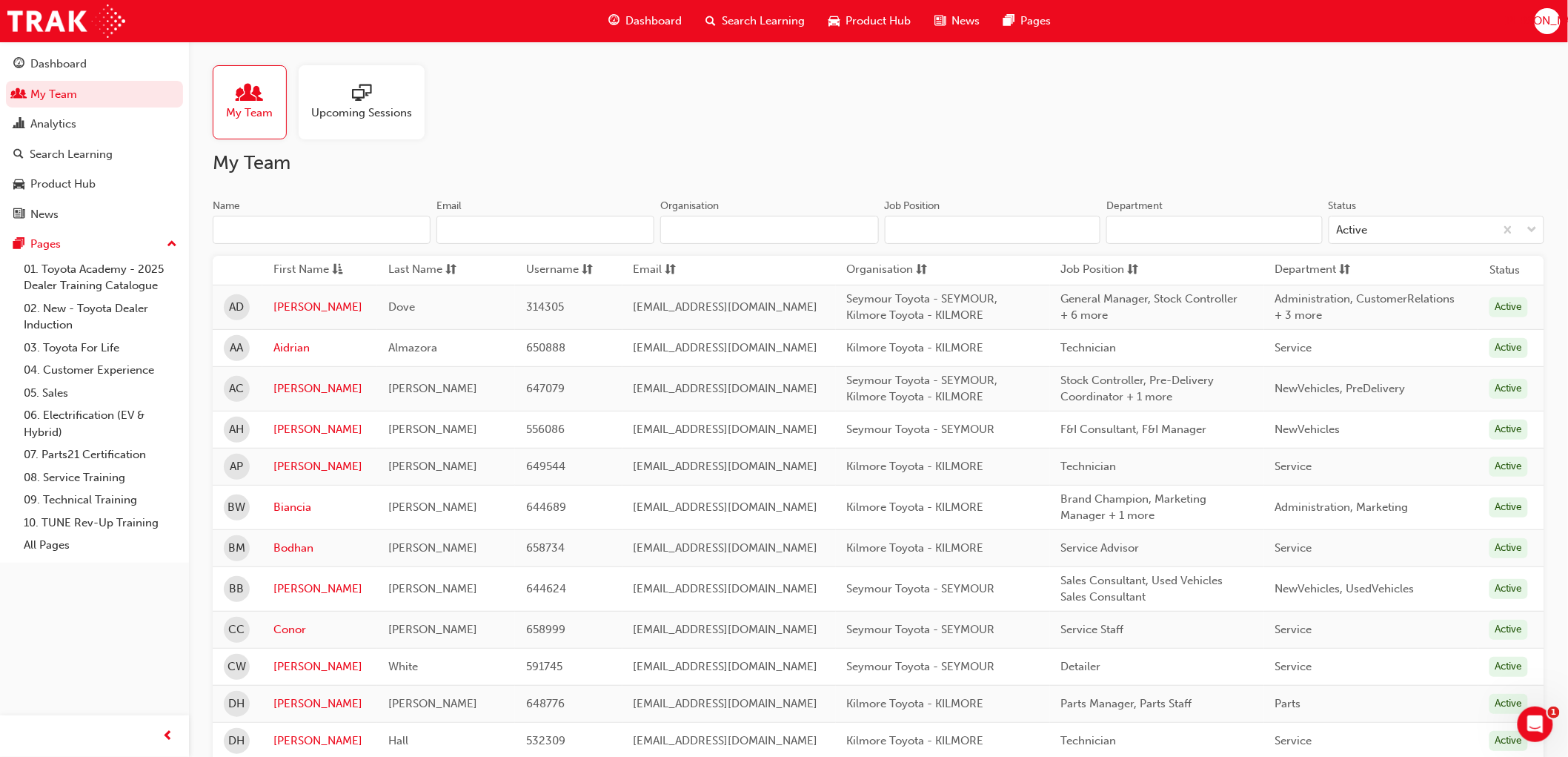
click at [234, 225] on input "Name" at bounding box center [321, 229] width 218 height 29
click at [247, 231] on input "Name" at bounding box center [321, 229] width 218 height 29
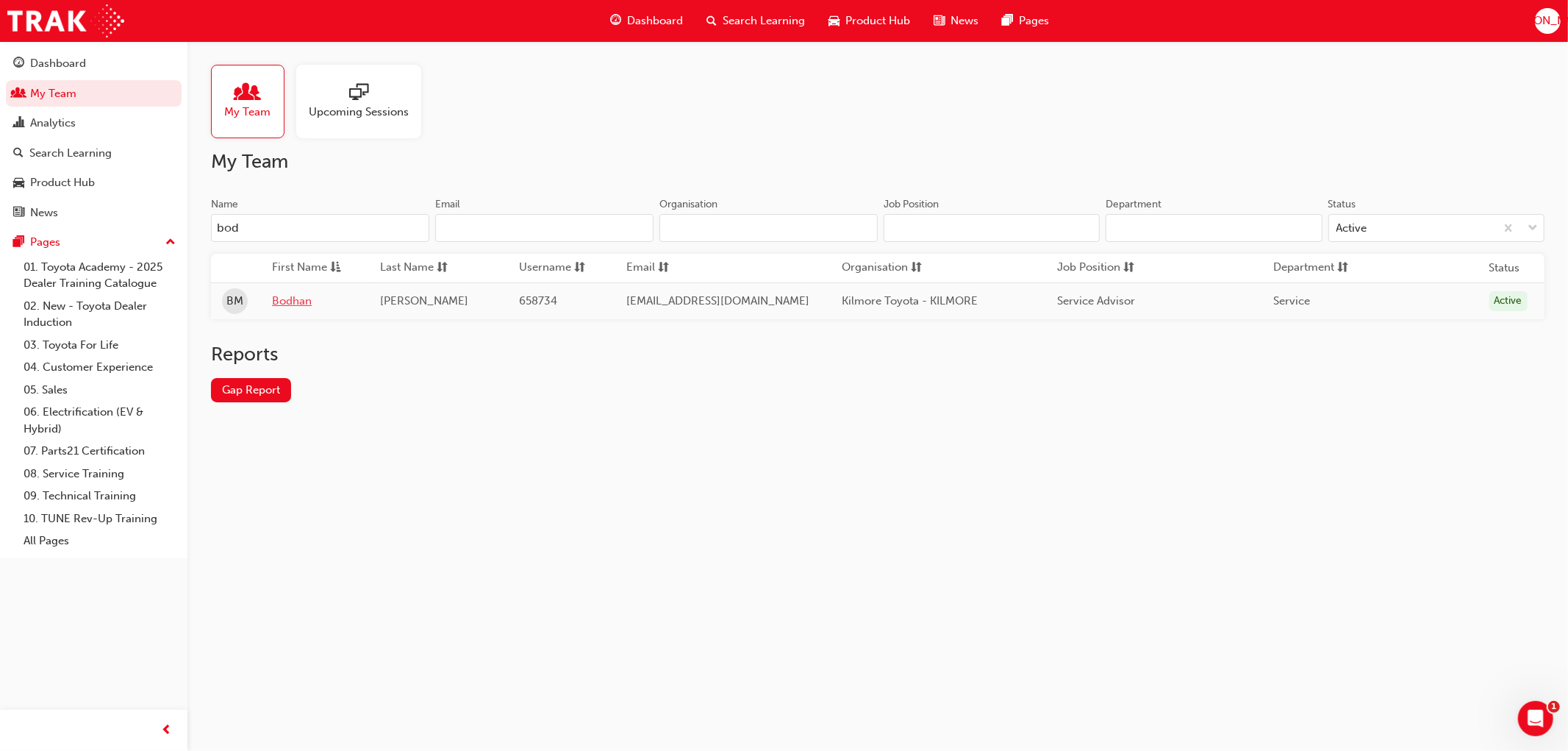
type input "bod"
click at [297, 297] on link "Bodhan" at bounding box center [315, 301] width 86 height 17
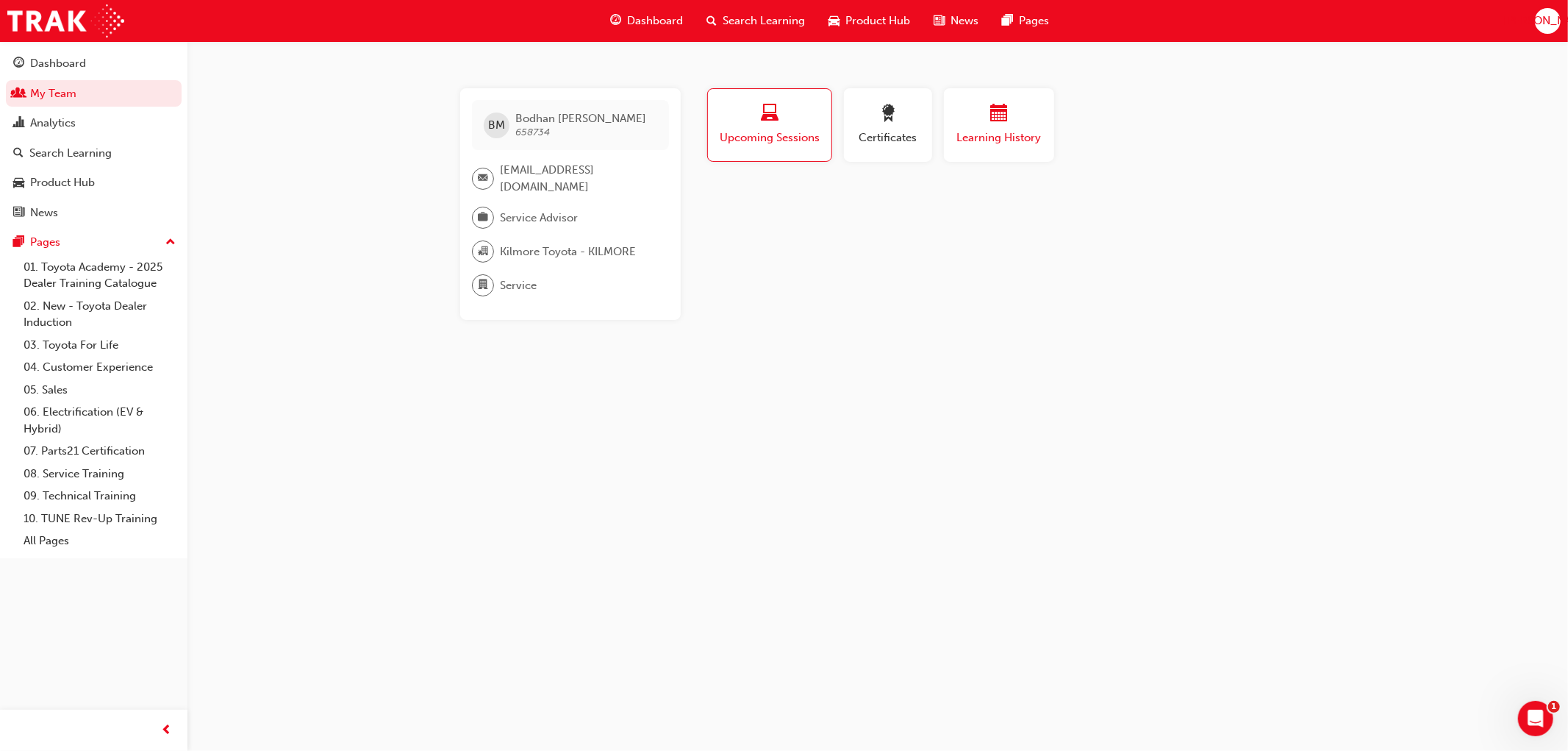
click at [976, 122] on div "button" at bounding box center [999, 115] width 89 height 23
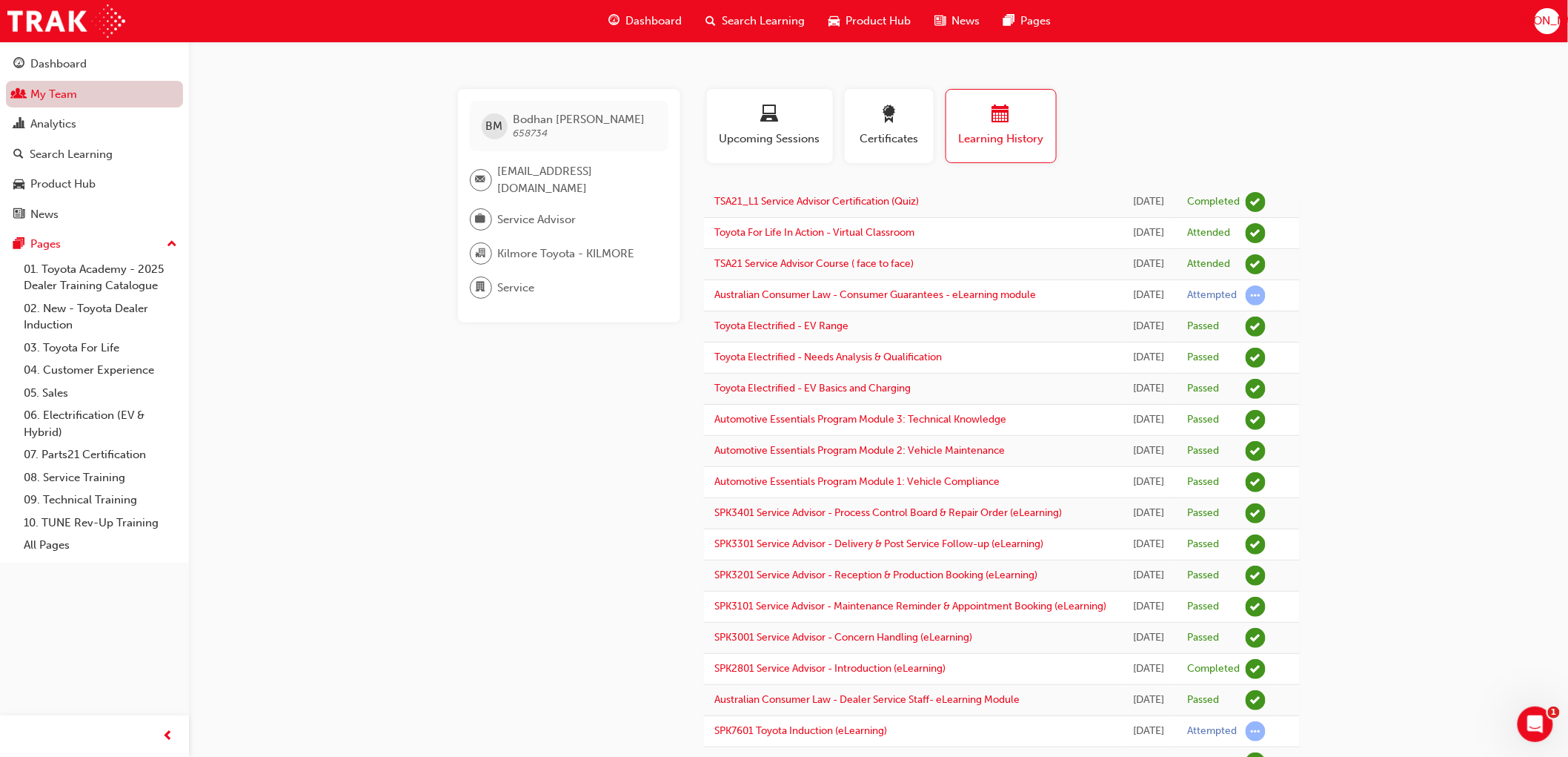
drag, startPoint x: 55, startPoint y: 122, endPoint x: 180, endPoint y: 105, distance: 126.2
click at [55, 122] on div "Analytics" at bounding box center [53, 124] width 46 height 17
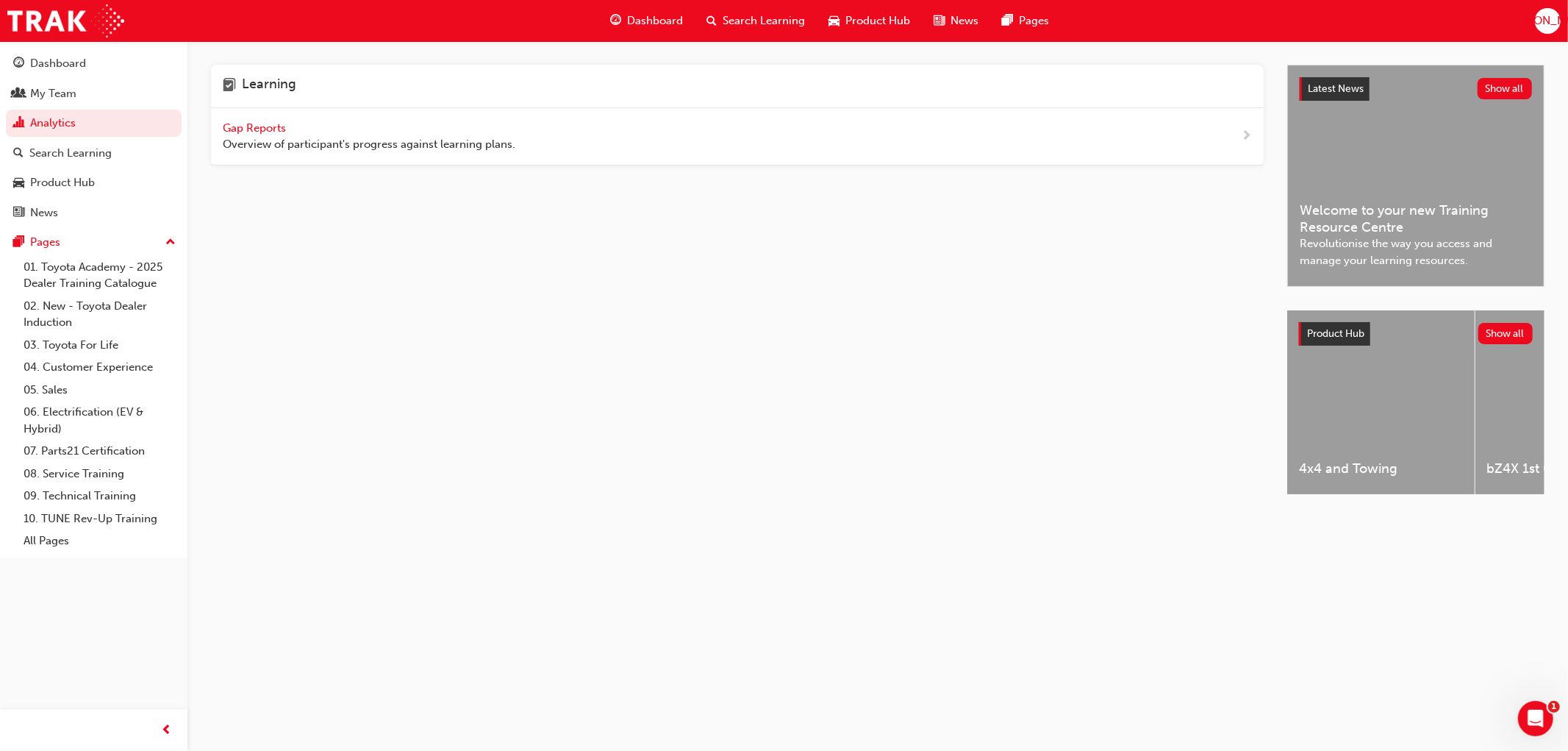
click at [250, 120] on div "Gap Reports Overview of participant's progress against learning plans." at bounding box center [369, 136] width 292 height 33
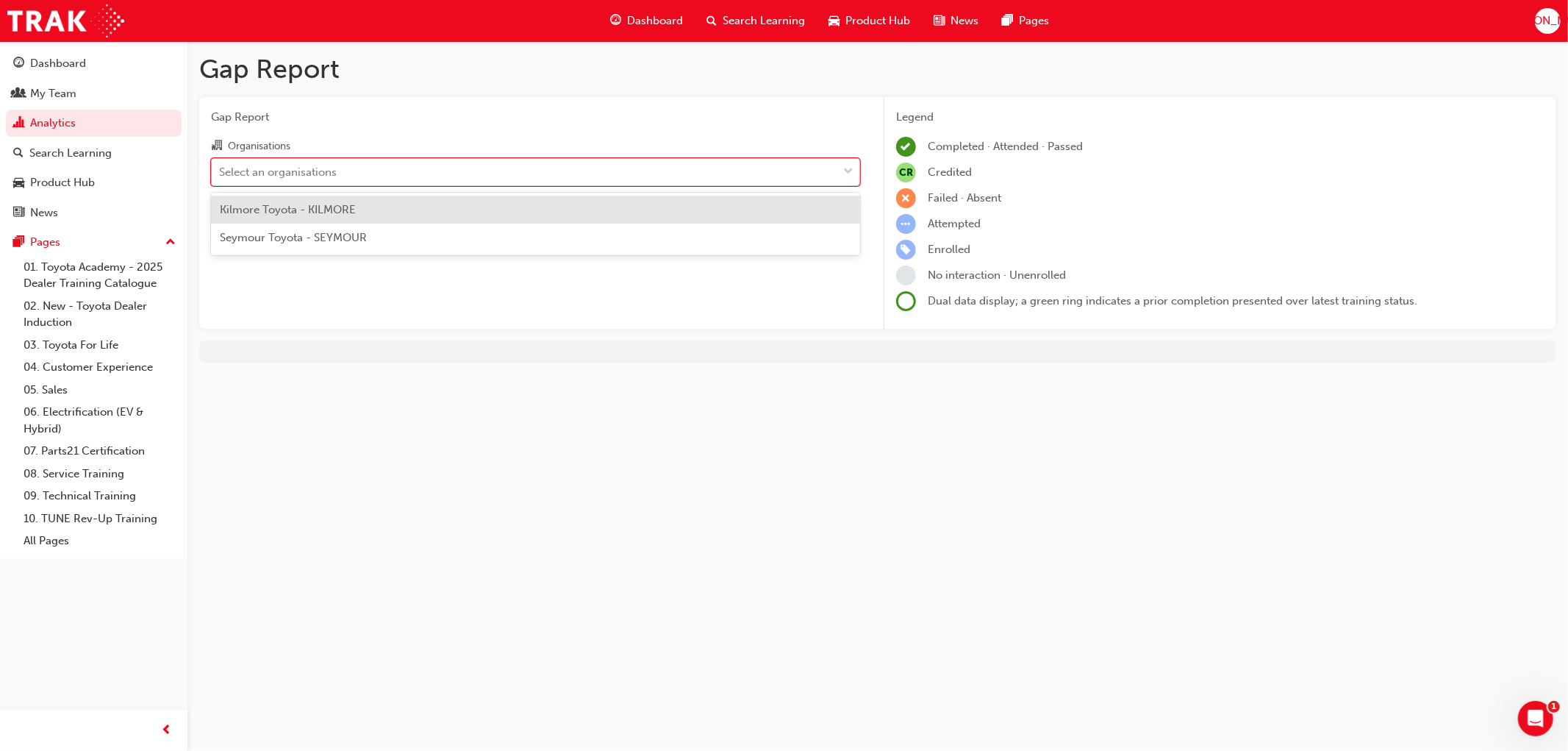
click at [258, 167] on div "Select an organisations" at bounding box center [278, 172] width 118 height 17
click at [220, 167] on input "Organisations option Kilmore Toyota - KILMORE focused, 1 of 2. 2 results availa…" at bounding box center [220, 171] width 2 height 13
click at [272, 236] on span "Seymour Toyota - SEYMOUR" at bounding box center [293, 238] width 147 height 13
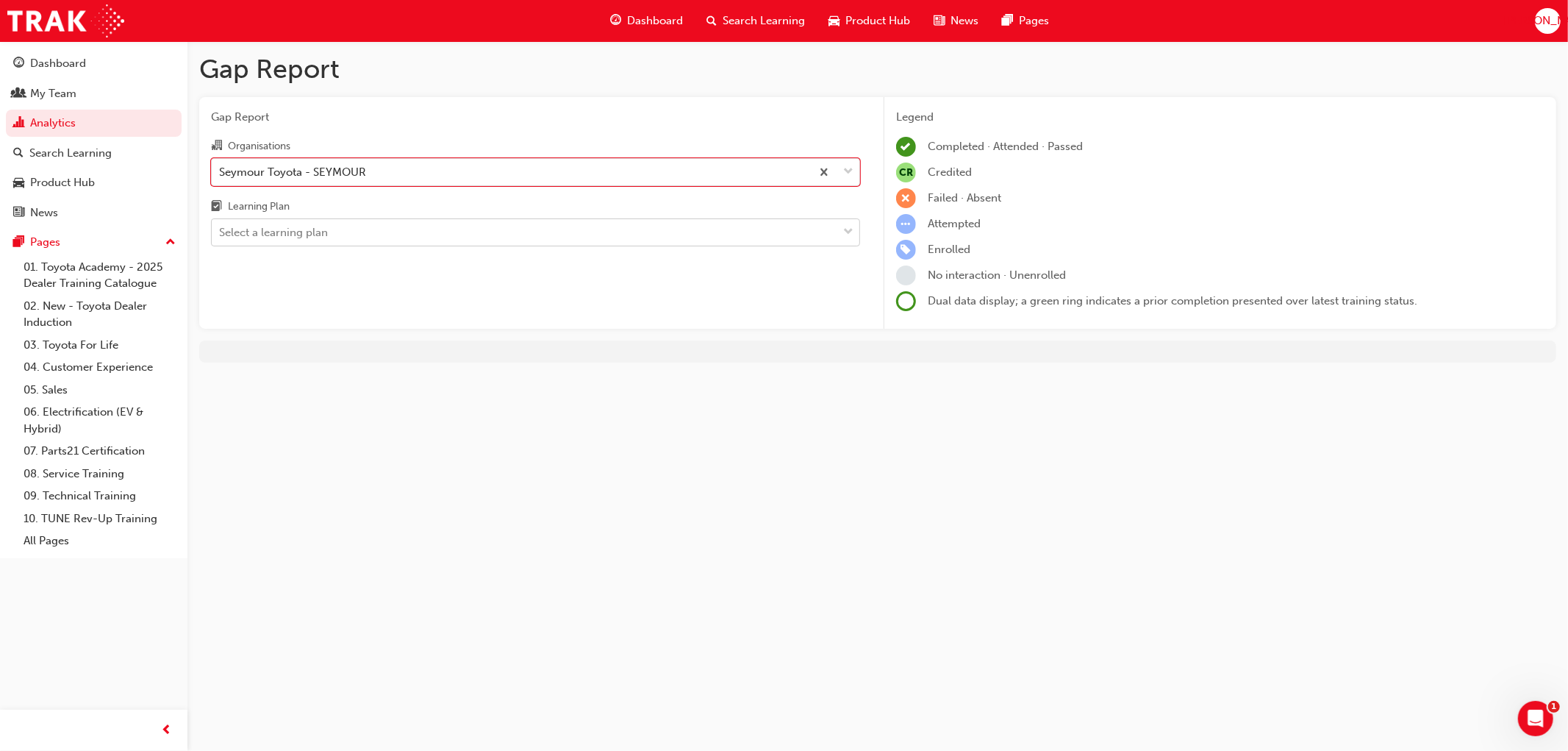
click at [258, 229] on div "Select a learning plan" at bounding box center [273, 232] width 109 height 17
click at [220, 229] on input "Learning Plan Select a learning plan" at bounding box center [220, 232] width 2 height 13
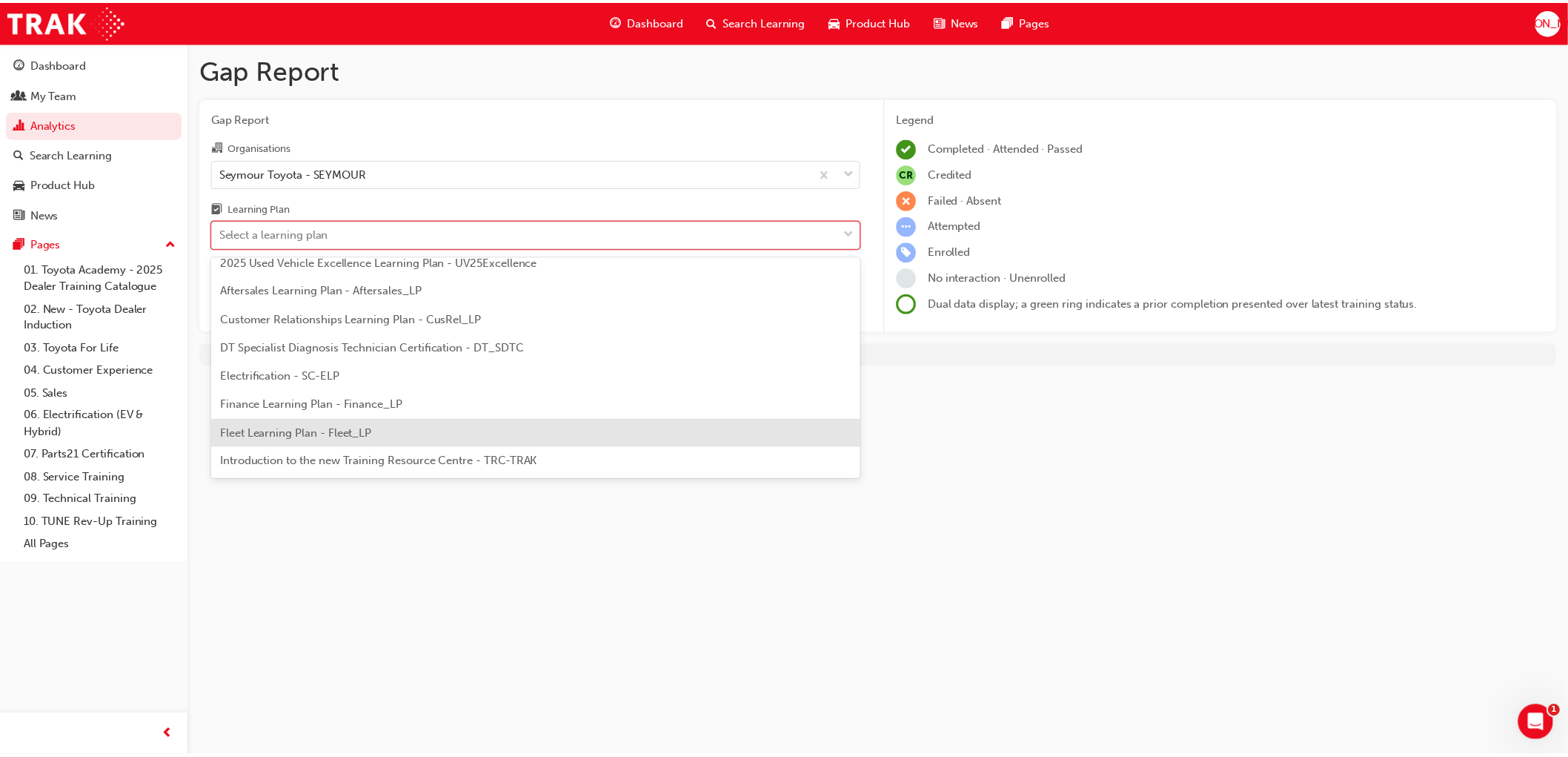
scroll to position [165, 0]
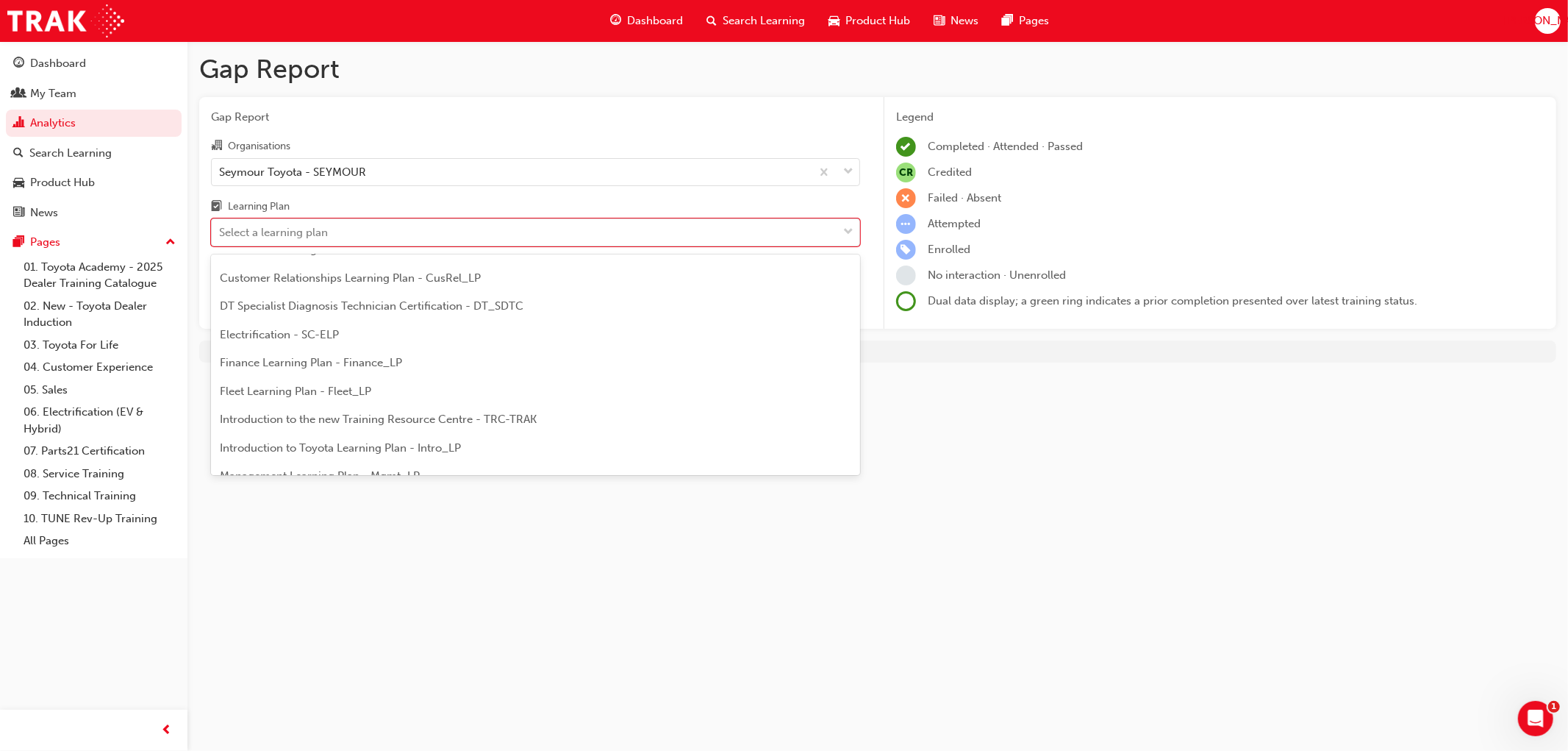
click at [281, 301] on span "DT Specialist Diagnosis Technician Certification - DT_SDTC" at bounding box center [372, 305] width 303 height 13
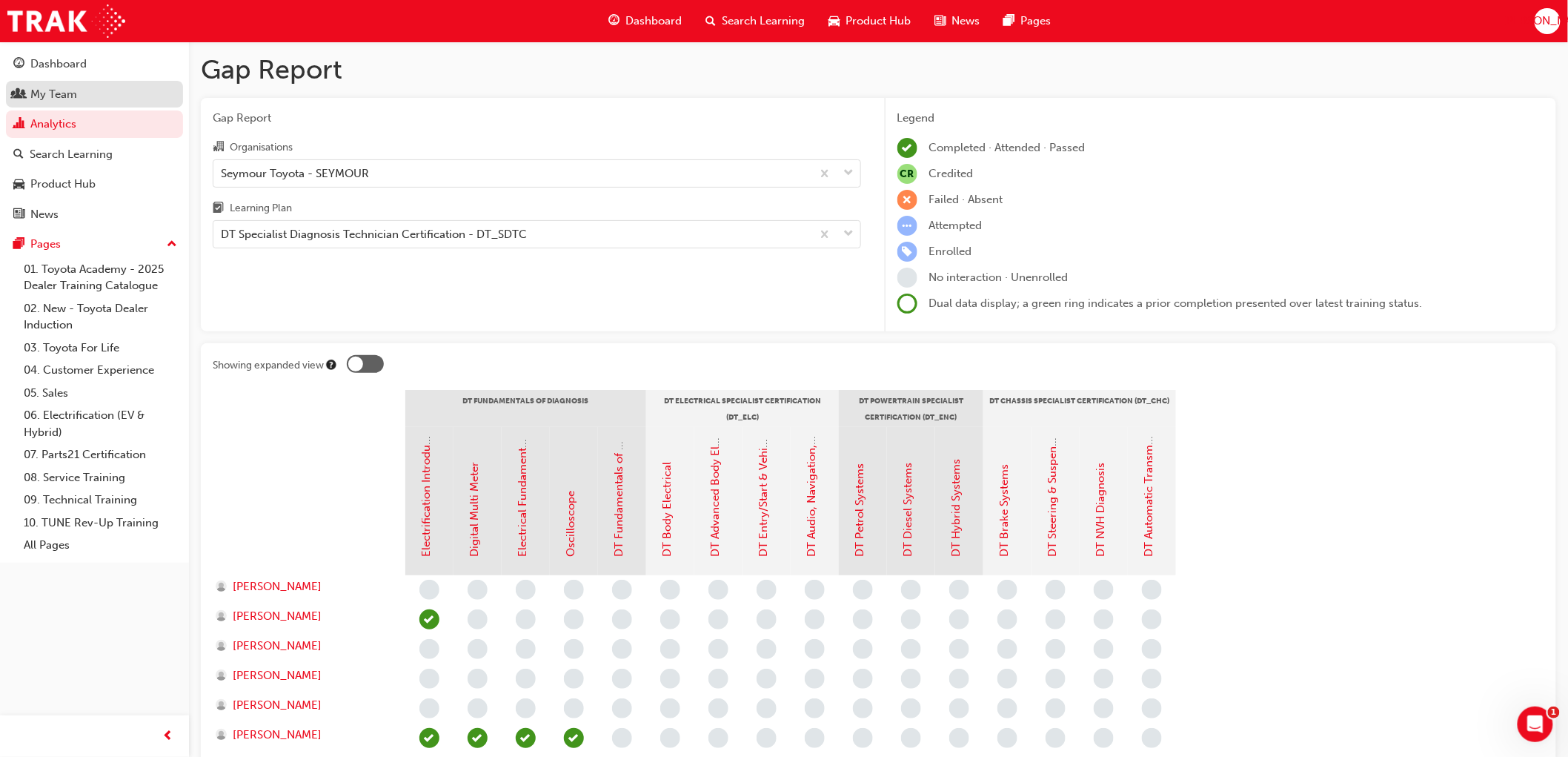
click at [48, 87] on div "My Team" at bounding box center [53, 94] width 47 height 17
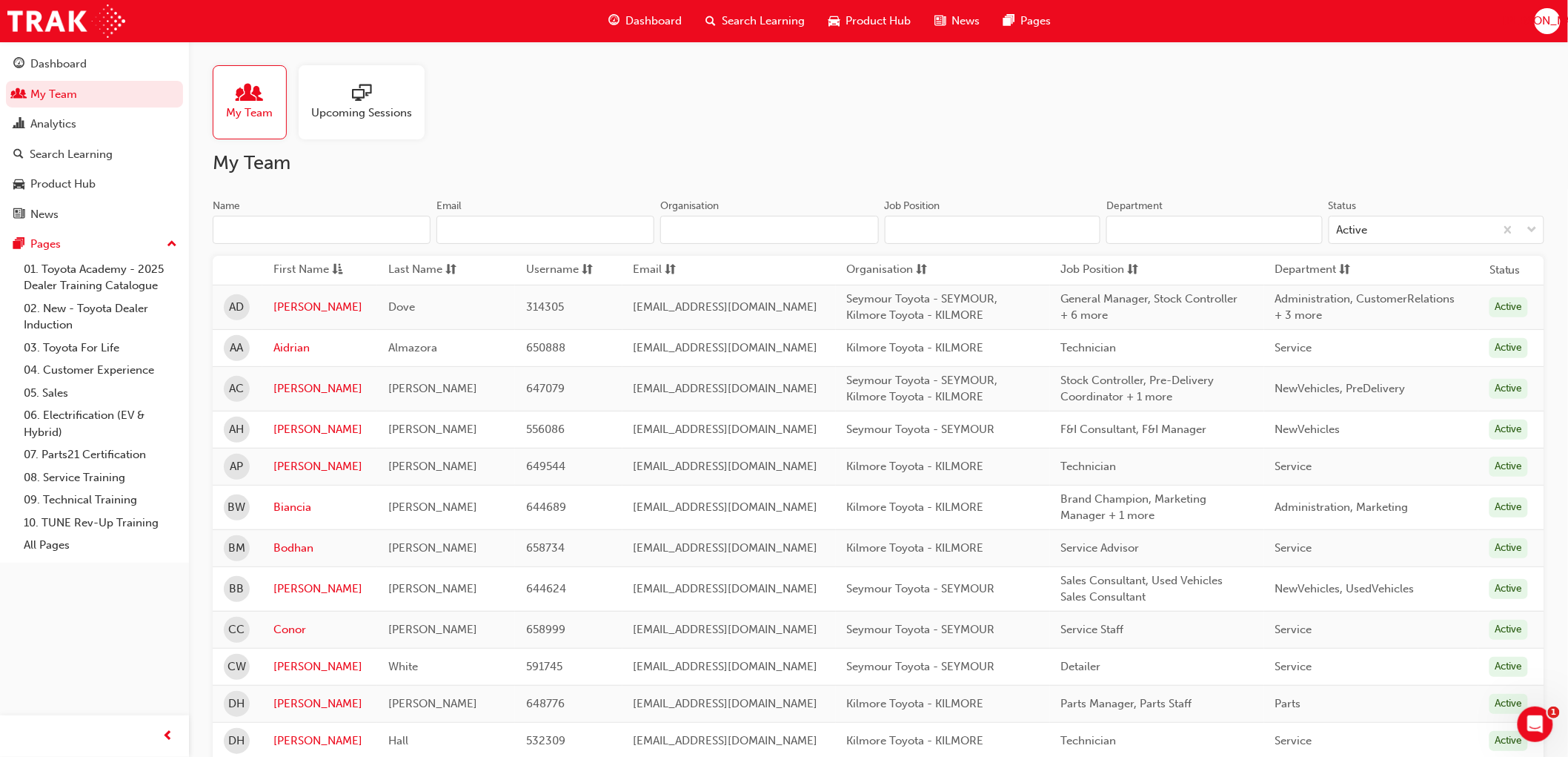
click at [272, 233] on input "Name" at bounding box center [321, 229] width 218 height 29
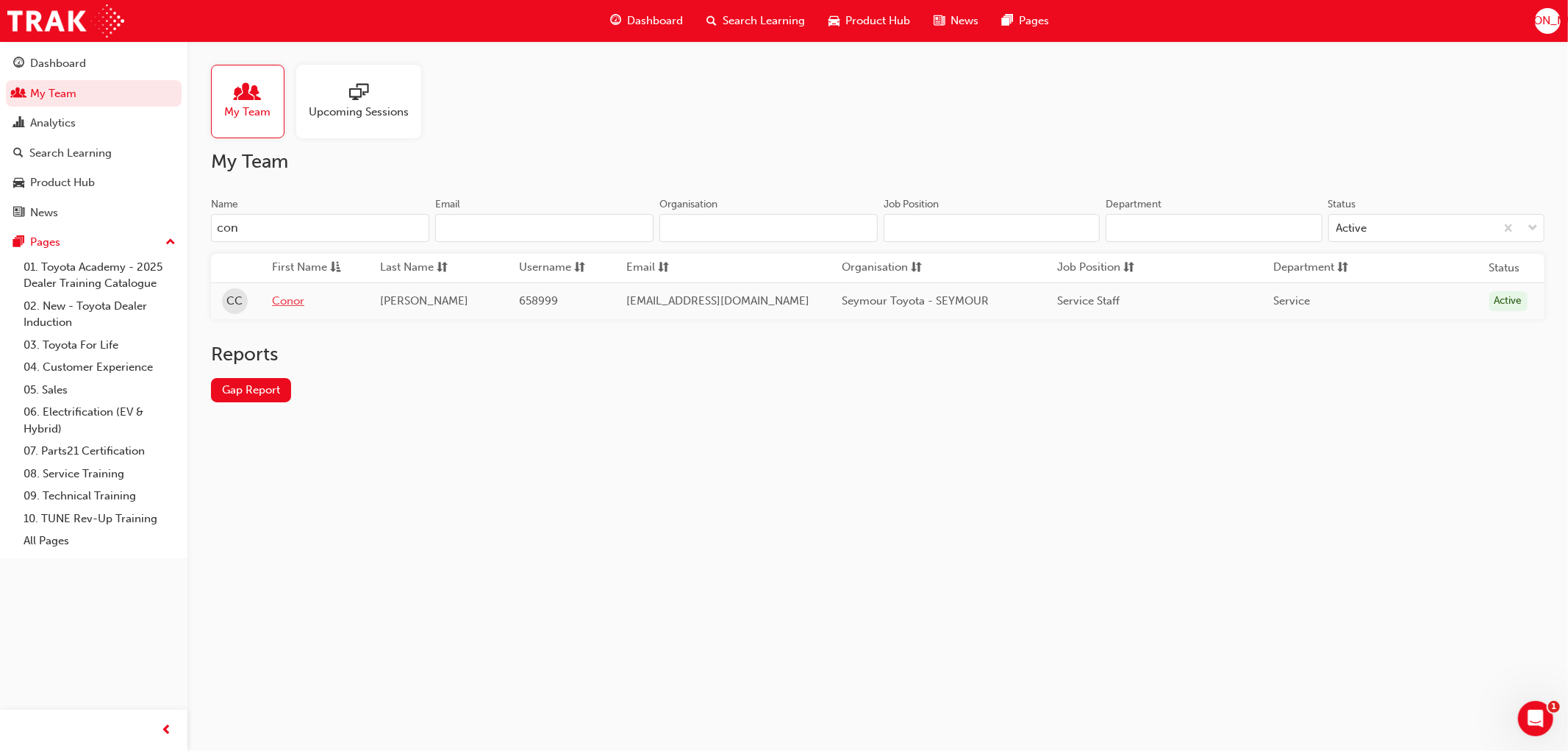
type input "con"
click at [307, 295] on link "Conor" at bounding box center [315, 301] width 86 height 17
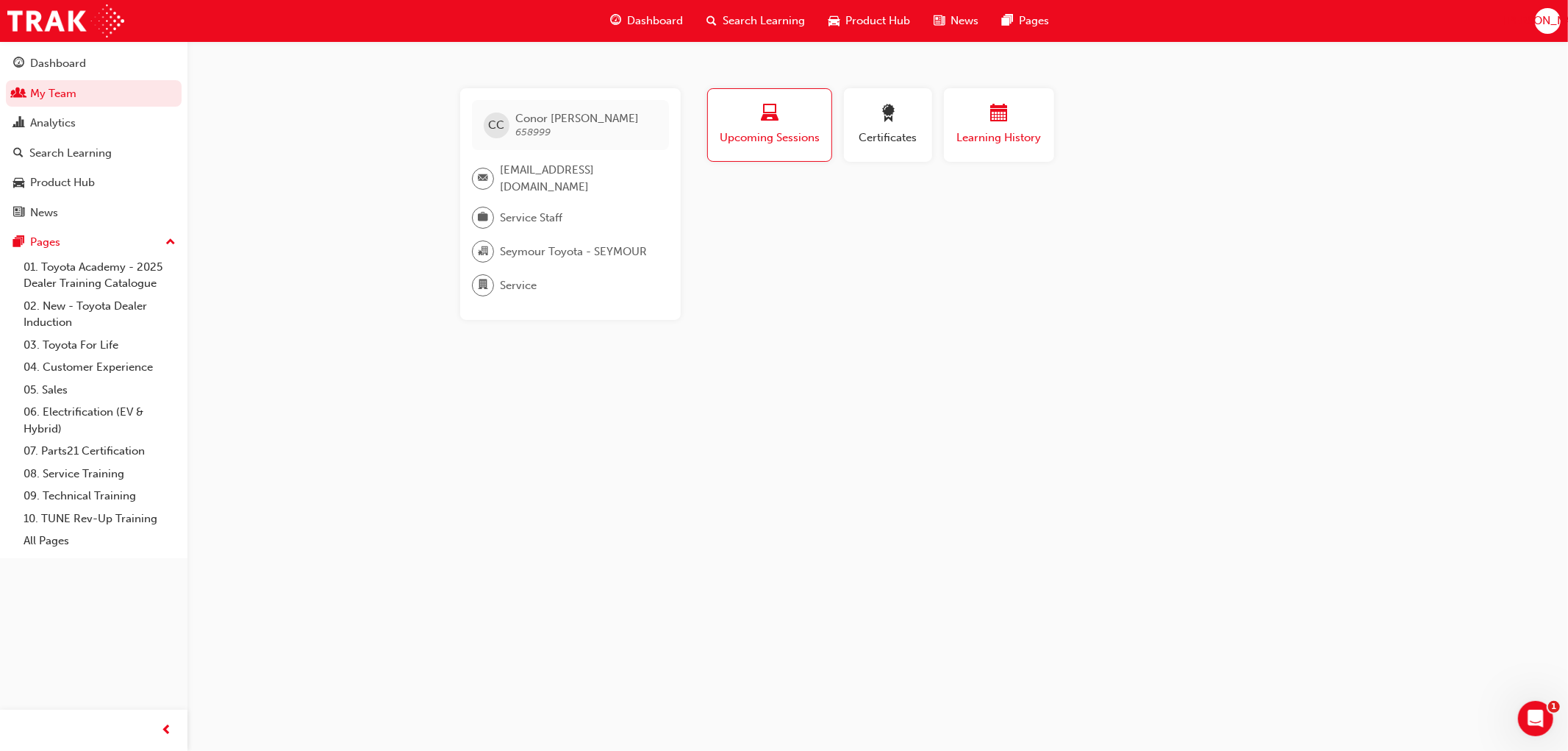
click at [973, 130] on span "Learning History" at bounding box center [999, 138] width 89 height 17
